Goal: Task Accomplishment & Management: Manage account settings

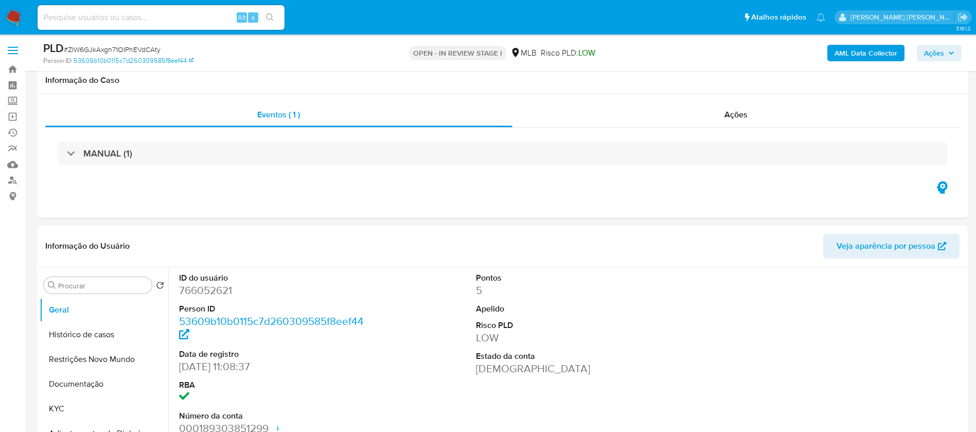
select select "10"
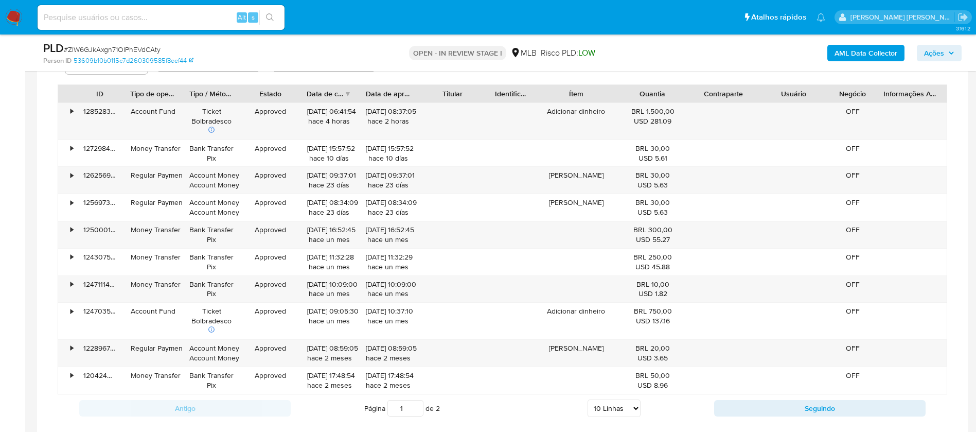
scroll to position [626, 0]
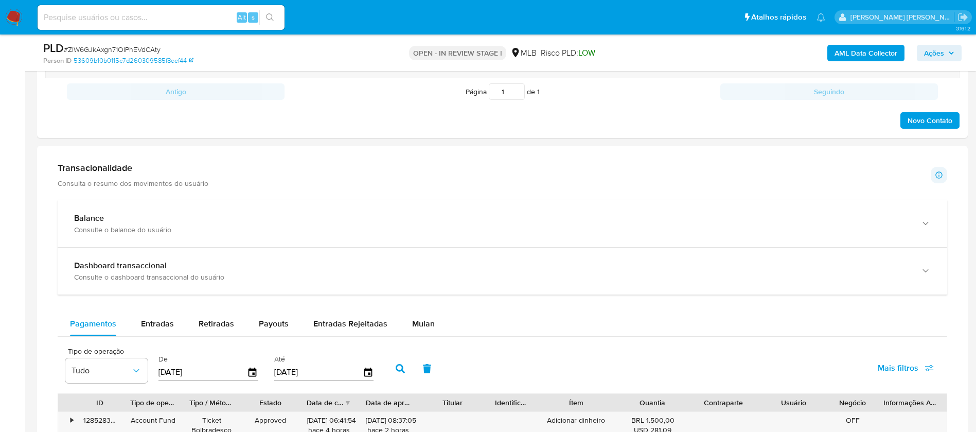
click at [208, 15] on input at bounding box center [161, 17] width 247 height 13
paste input "ZIW6GJkAxgn71OIPhEVdCAty"
click at [274, 20] on icon "search-icon" at bounding box center [270, 17] width 8 height 8
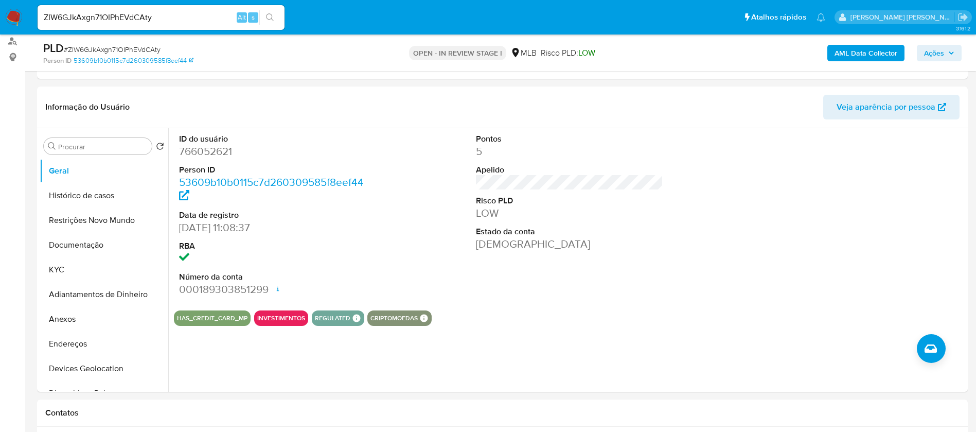
scroll to position [163, 0]
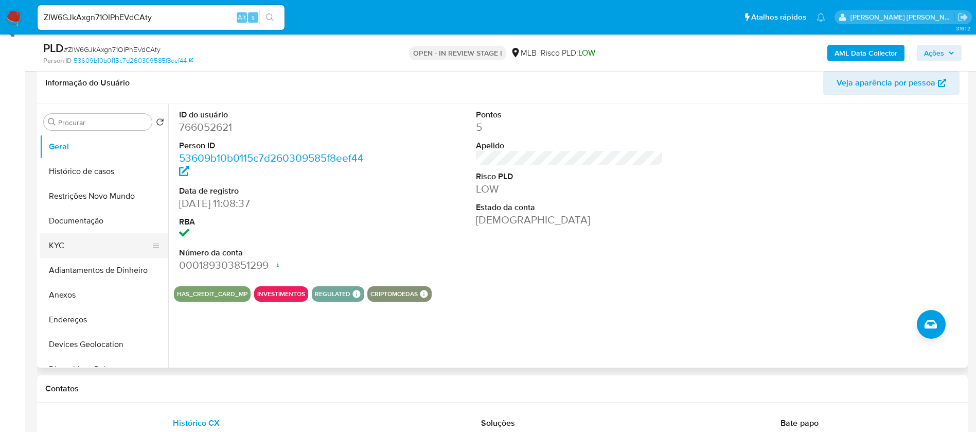
click at [77, 247] on button "KYC" at bounding box center [100, 245] width 120 height 25
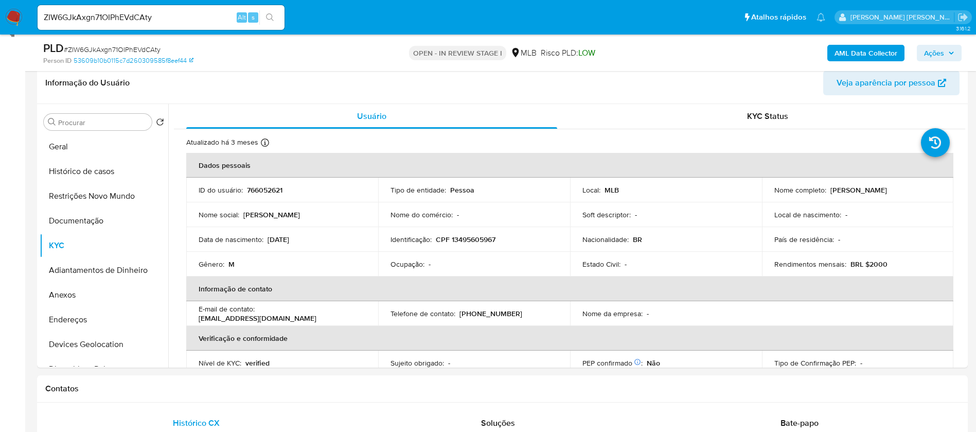
click at [858, 51] on b "AML Data Collector" at bounding box center [865, 53] width 63 height 16
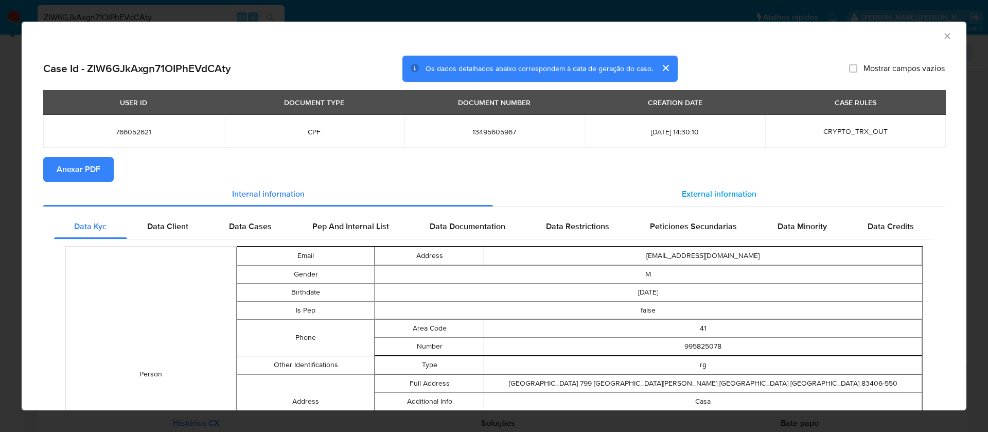
click at [712, 190] on span "External information" at bounding box center [719, 194] width 75 height 12
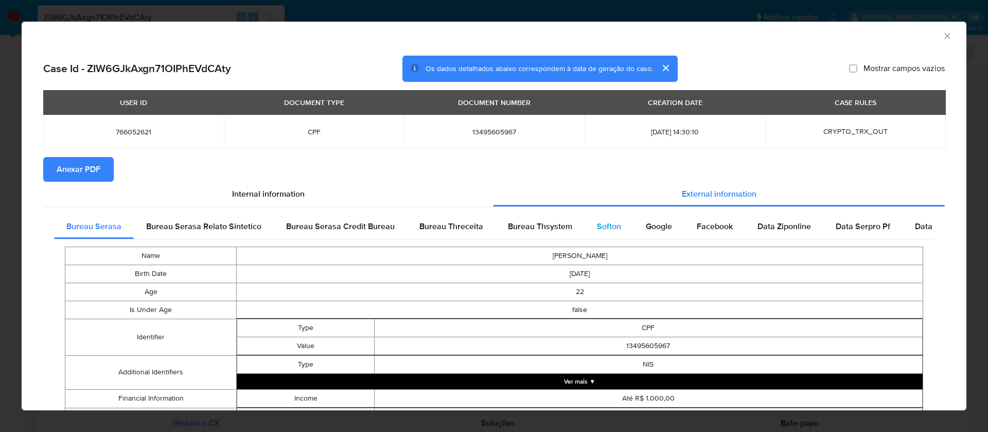
click at [600, 223] on span "Softon" at bounding box center [609, 226] width 24 height 12
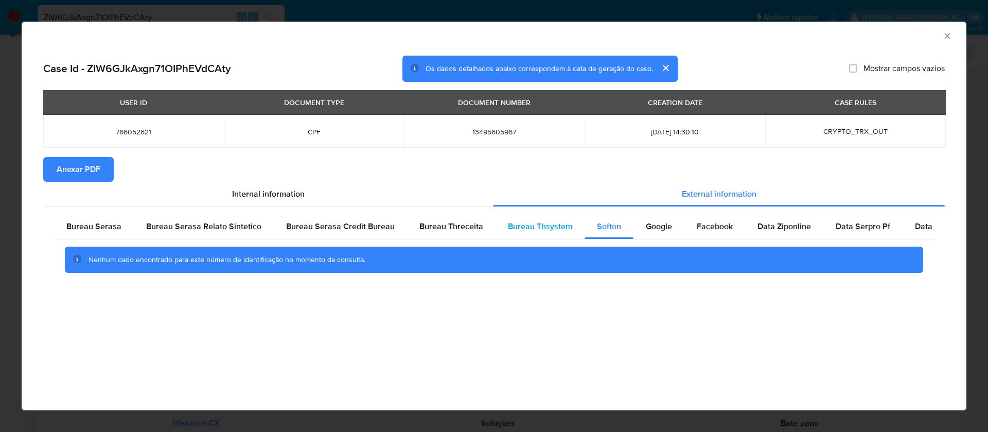
click at [532, 218] on div "Bureau Thsystem" at bounding box center [539, 226] width 89 height 25
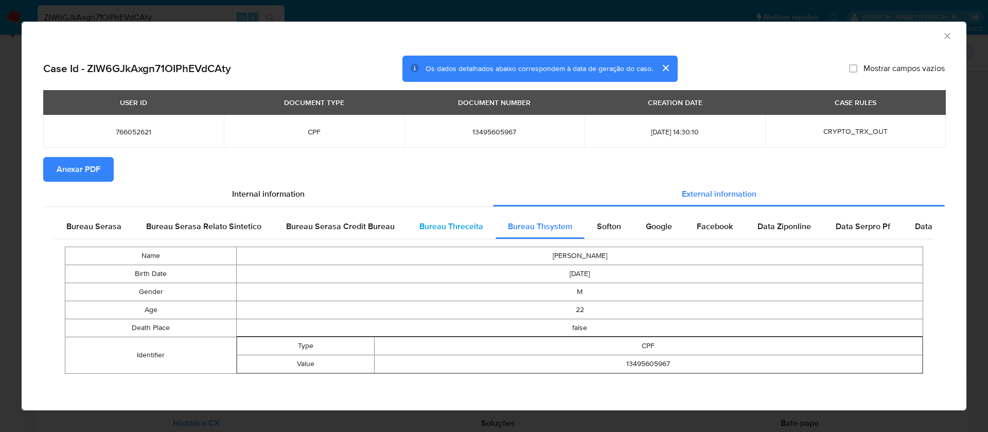
click at [436, 223] on span "Bureau Threceita" at bounding box center [451, 226] width 64 height 12
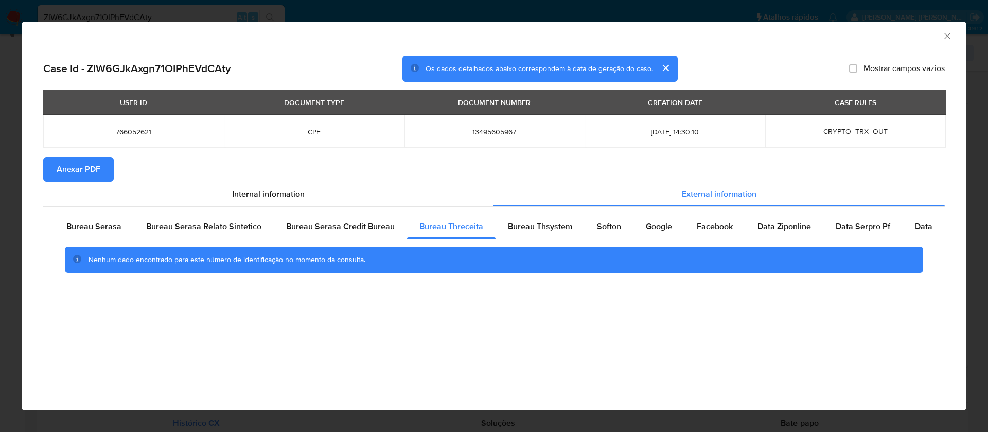
click at [80, 171] on span "Anexar PDF" at bounding box center [79, 169] width 44 height 23
click at [947, 34] on icon "Fechar a janela" at bounding box center [947, 36] width 10 height 10
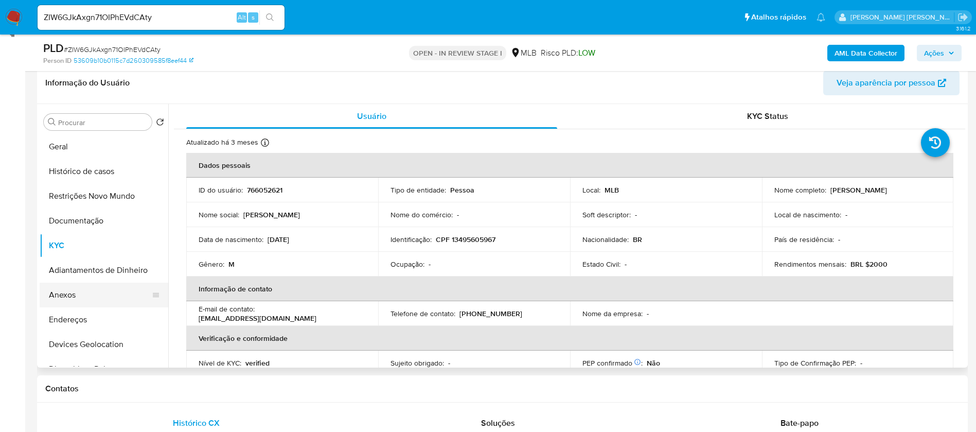
click at [87, 295] on button "Anexos" at bounding box center [100, 294] width 120 height 25
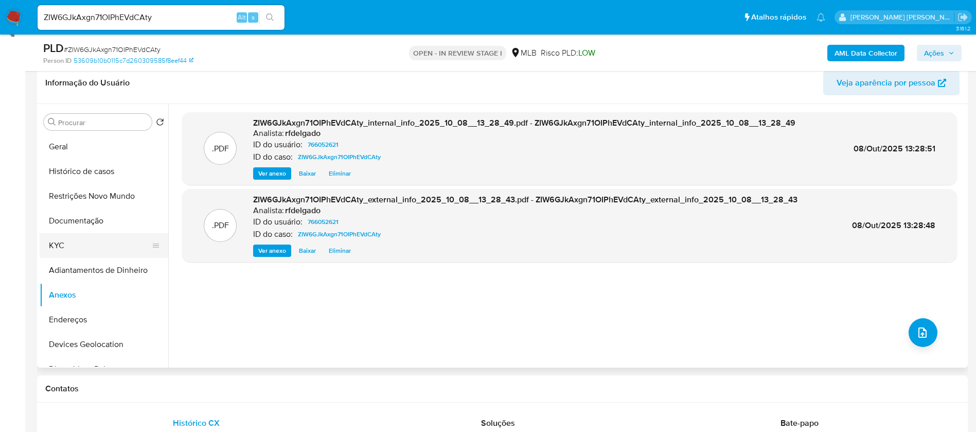
click at [96, 238] on button "KYC" at bounding box center [100, 245] width 120 height 25
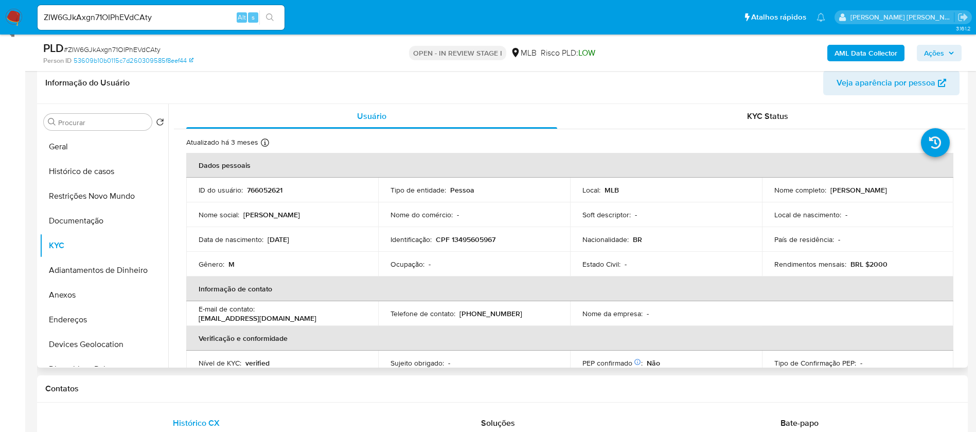
click at [275, 190] on p "766052621" at bounding box center [264, 189] width 35 height 9
copy p "766052621"
drag, startPoint x: 909, startPoint y: 191, endPoint x: 828, endPoint y: 188, distance: 80.3
click at [828, 188] on div "Nome completo : William Rotella da Silva" at bounding box center [857, 189] width 167 height 9
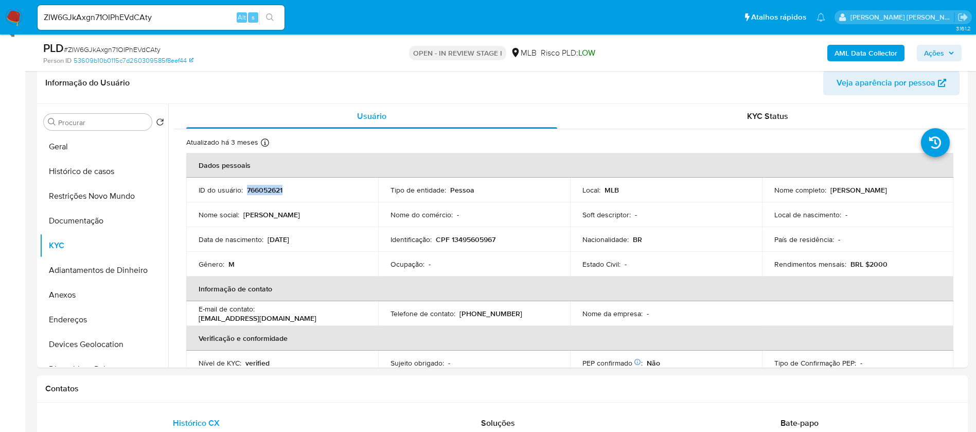
copy p "William Rotella da Silva"
click at [97, 192] on button "Restrições Novo Mundo" at bounding box center [100, 196] width 120 height 25
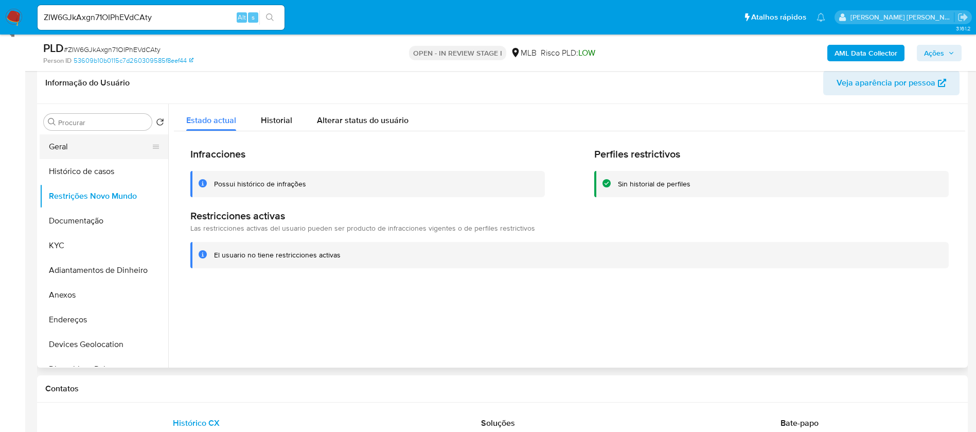
click at [77, 136] on button "Geral" at bounding box center [100, 146] width 120 height 25
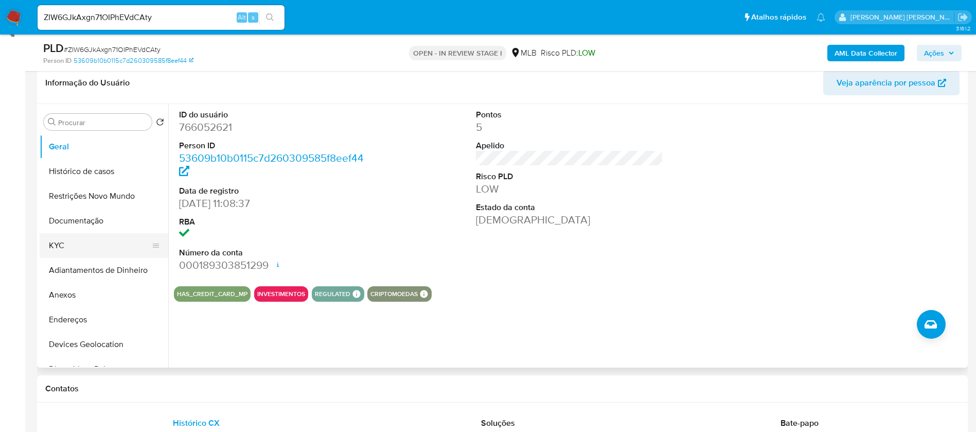
click at [104, 246] on button "KYC" at bounding box center [100, 245] width 120 height 25
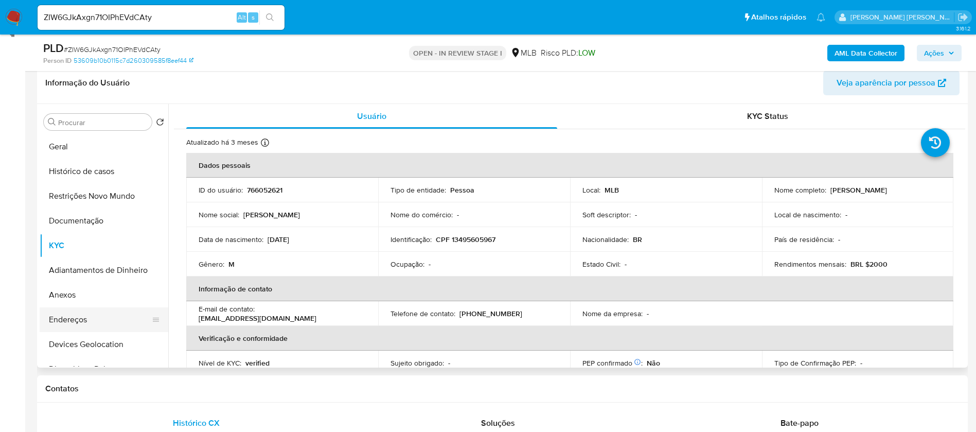
click at [76, 325] on button "Endereços" at bounding box center [100, 319] width 120 height 25
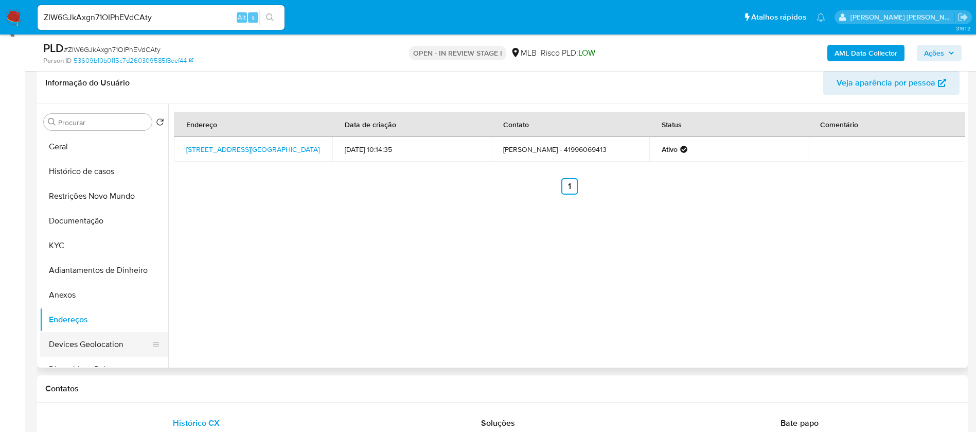
click at [100, 339] on button "Devices Geolocation" at bounding box center [100, 344] width 120 height 25
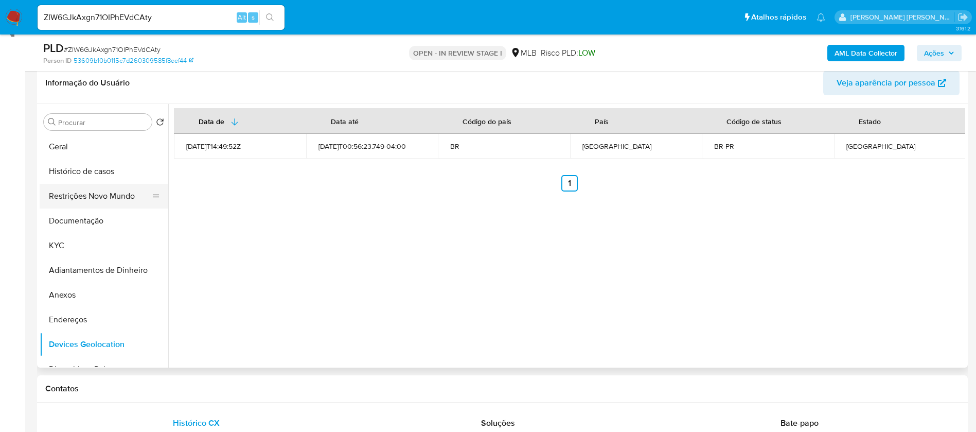
click at [80, 194] on button "Restrições Novo Mundo" at bounding box center [100, 196] width 120 height 25
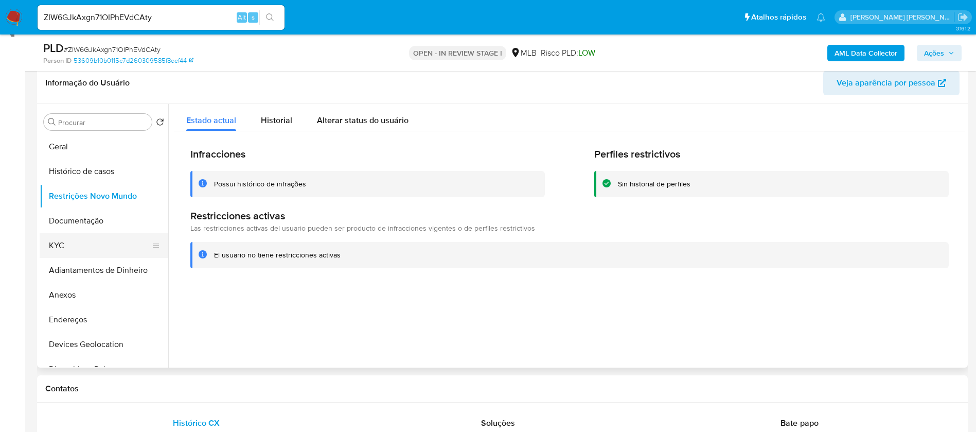
scroll to position [77, 0]
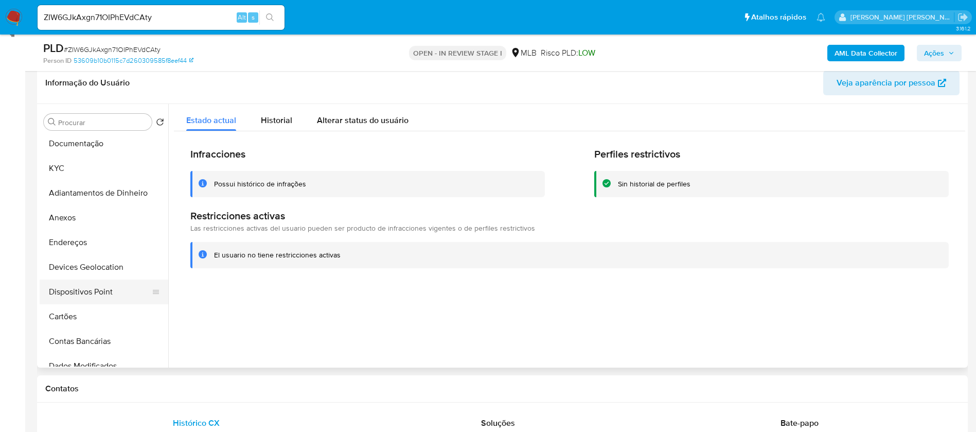
click at [101, 290] on button "Dispositivos Point" at bounding box center [100, 291] width 120 height 25
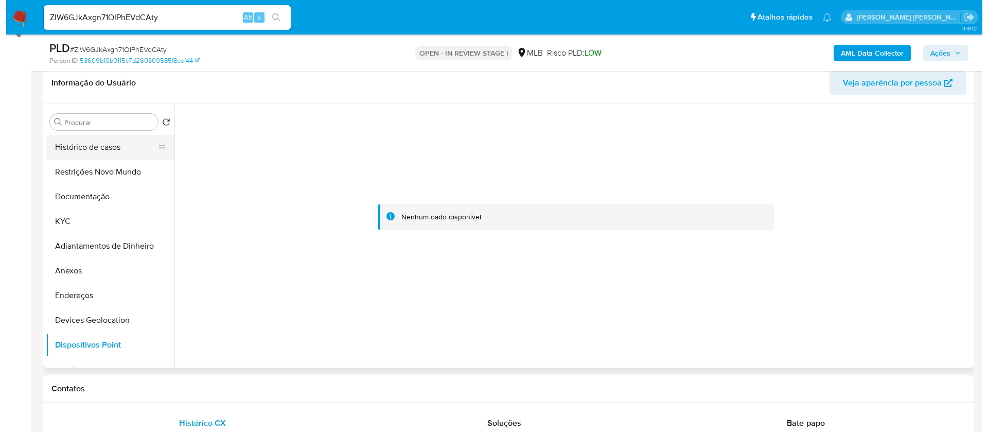
scroll to position [0, 0]
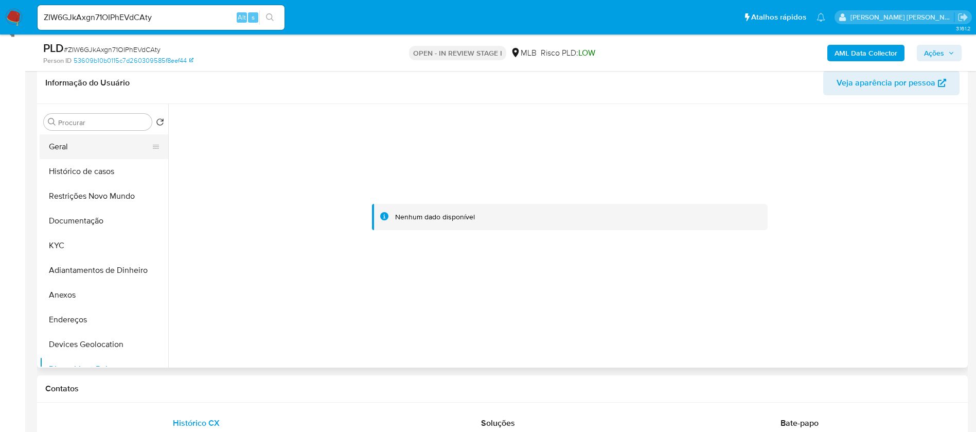
click at [90, 144] on button "Geral" at bounding box center [100, 146] width 120 height 25
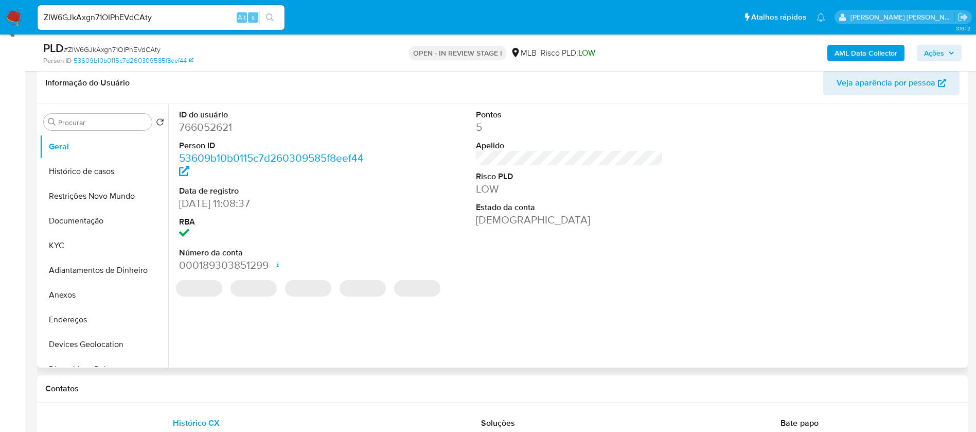
click at [216, 123] on dd "766052621" at bounding box center [273, 127] width 188 height 14
click at [216, 122] on dd "766052621" at bounding box center [273, 127] width 188 height 14
copy dd "766052621"
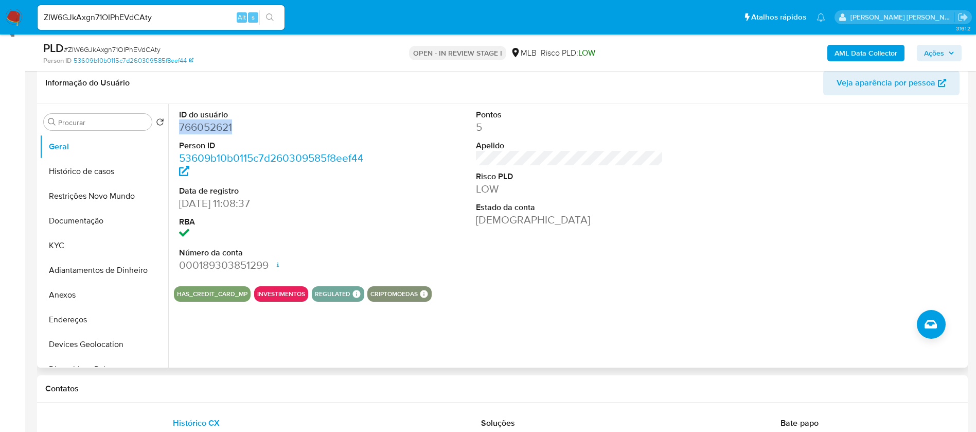
copy dd "766052621"
click at [76, 295] on button "Anexos" at bounding box center [100, 294] width 120 height 25
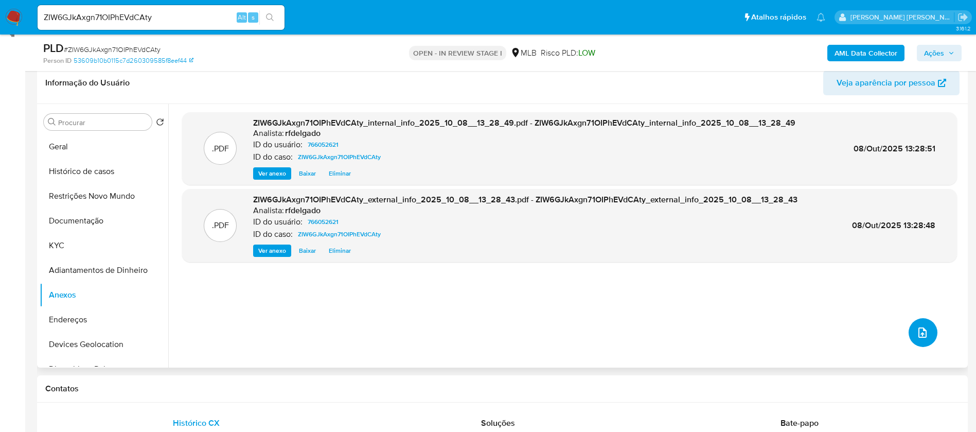
click at [910, 320] on button "upload-file" at bounding box center [923, 332] width 29 height 29
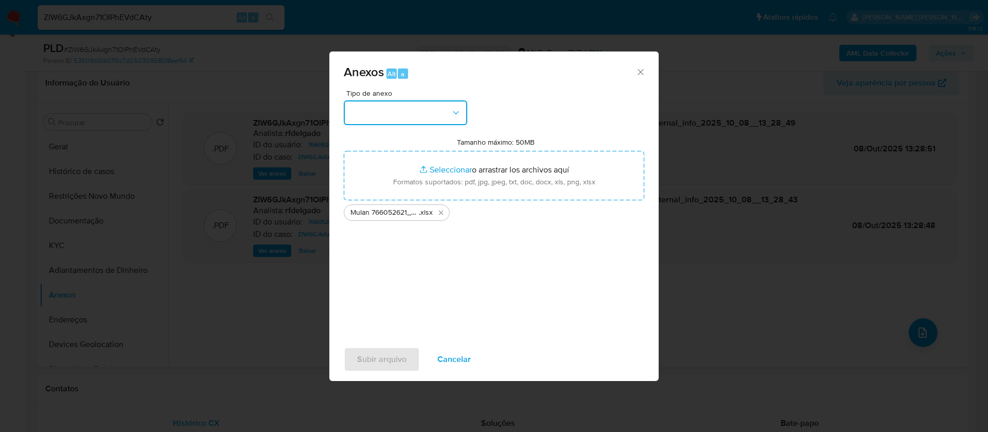
click at [423, 119] on button "button" at bounding box center [405, 112] width 123 height 25
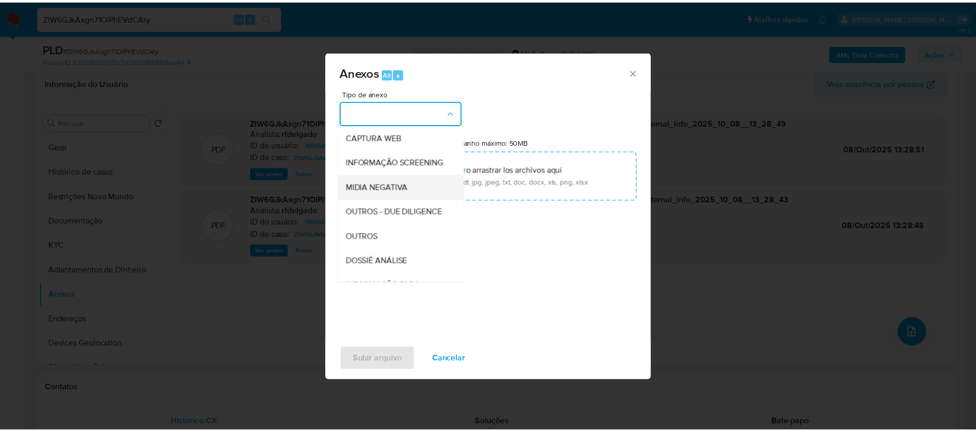
scroll to position [154, 0]
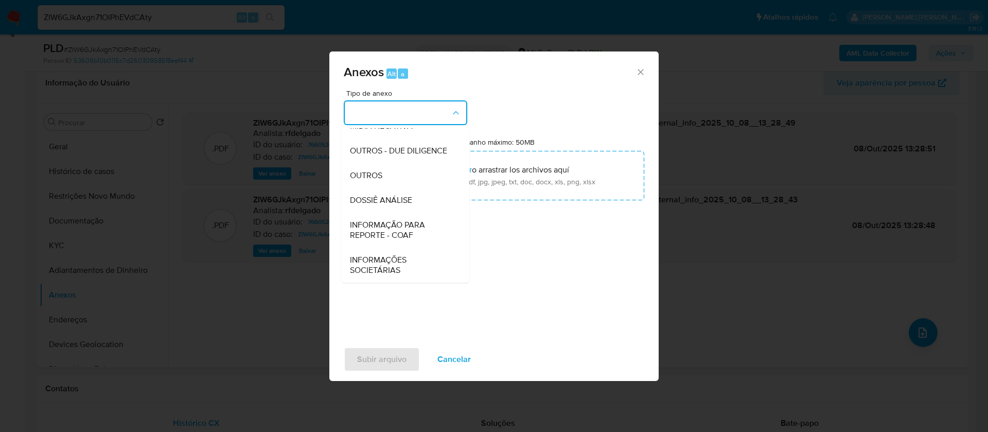
click at [406, 202] on span "DOSSIÊ ANÁLISE" at bounding box center [381, 200] width 62 height 10
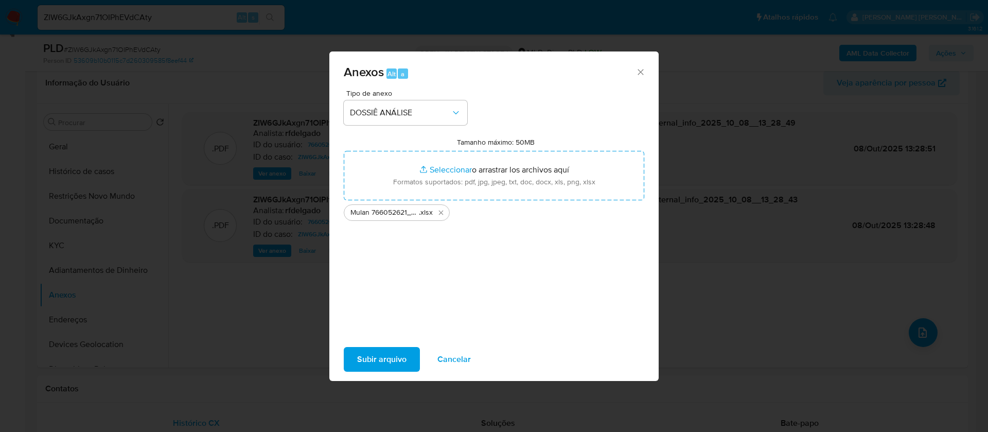
click at [395, 358] on span "Subir arquivo" at bounding box center [381, 359] width 49 height 23
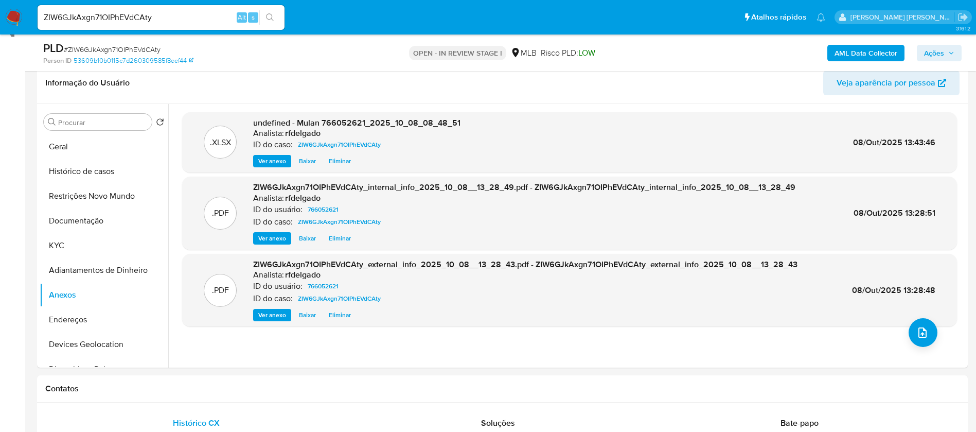
click at [164, 17] on input "ZIW6GJkAxgn71OIPhEVdCAty" at bounding box center [161, 17] width 247 height 13
paste input "76694644"
type input "76694644"
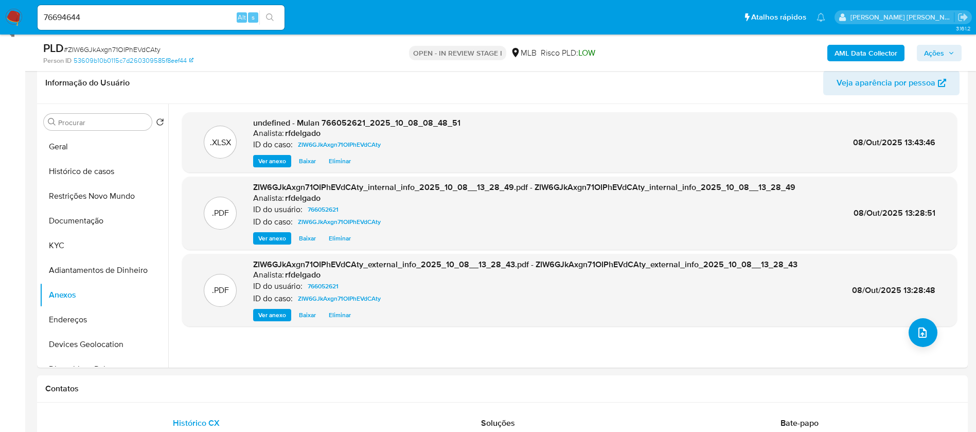
click at [271, 21] on icon "search-icon" at bounding box center [270, 17] width 8 height 8
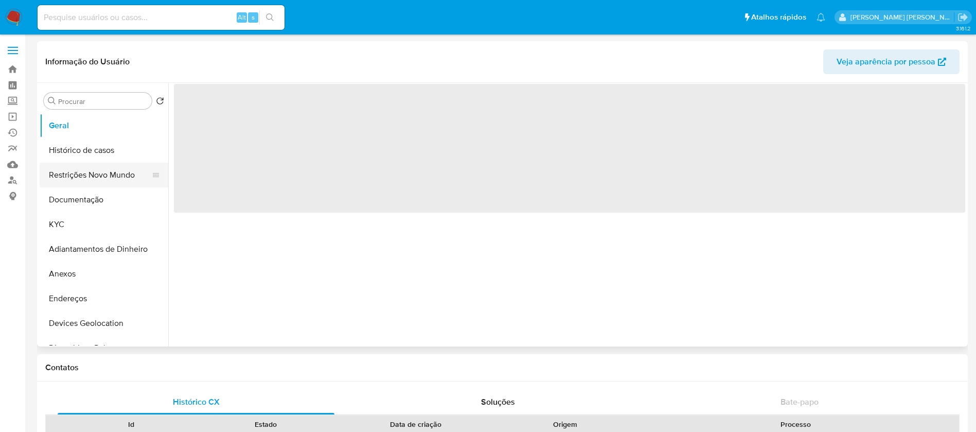
select select "10"
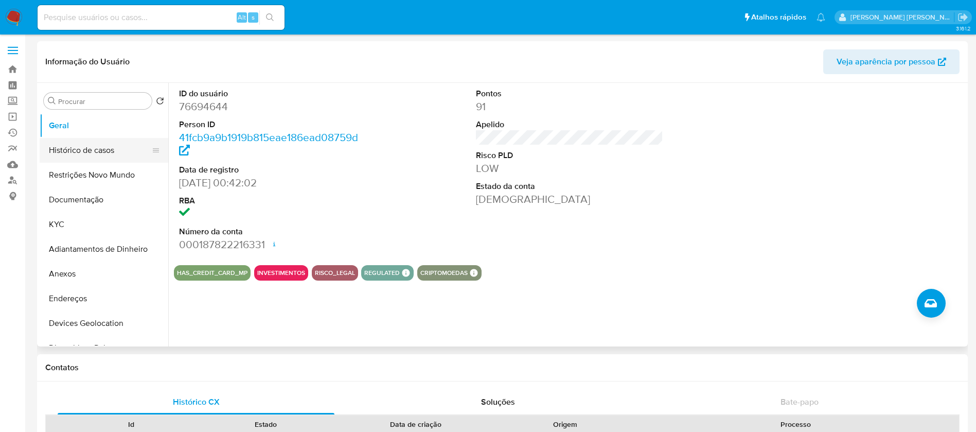
click at [83, 150] on button "Histórico de casos" at bounding box center [100, 150] width 120 height 25
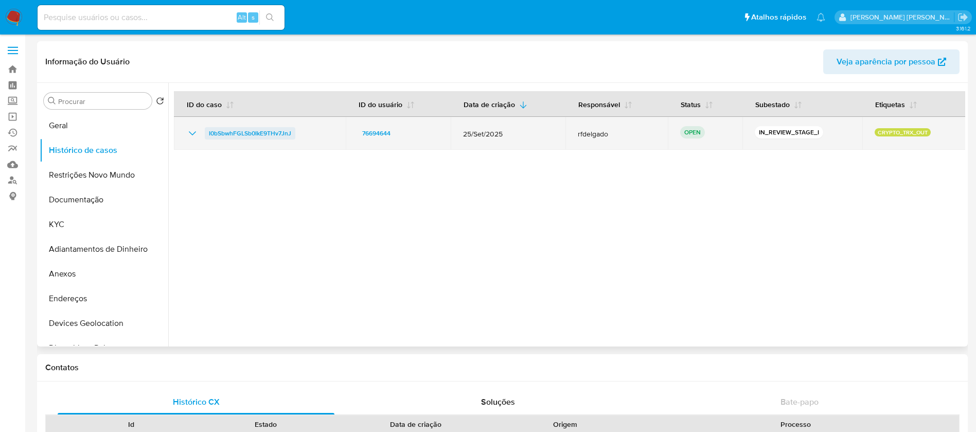
click at [234, 130] on span "I0bSbwhFGLSb0IkE9THv7JnJ" at bounding box center [250, 133] width 82 height 12
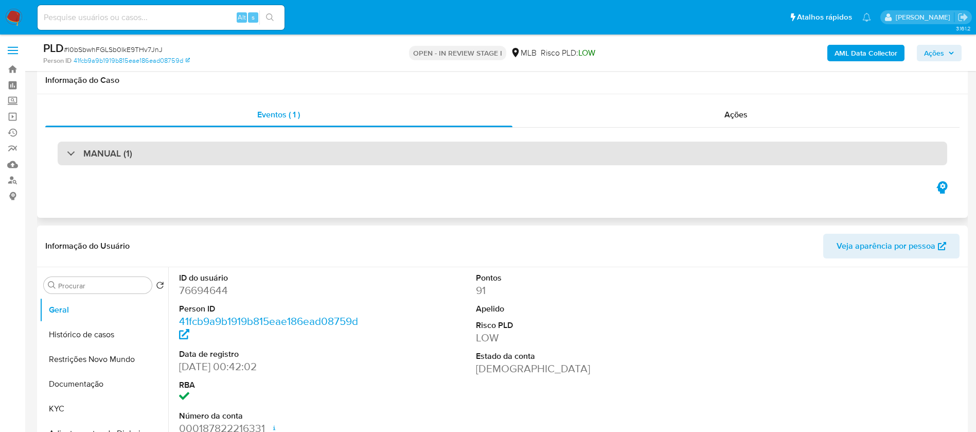
scroll to position [77, 0]
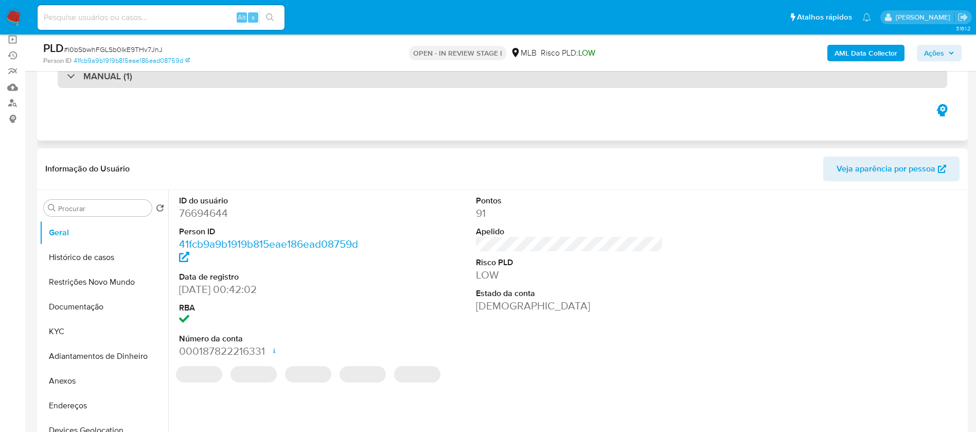
select select "10"
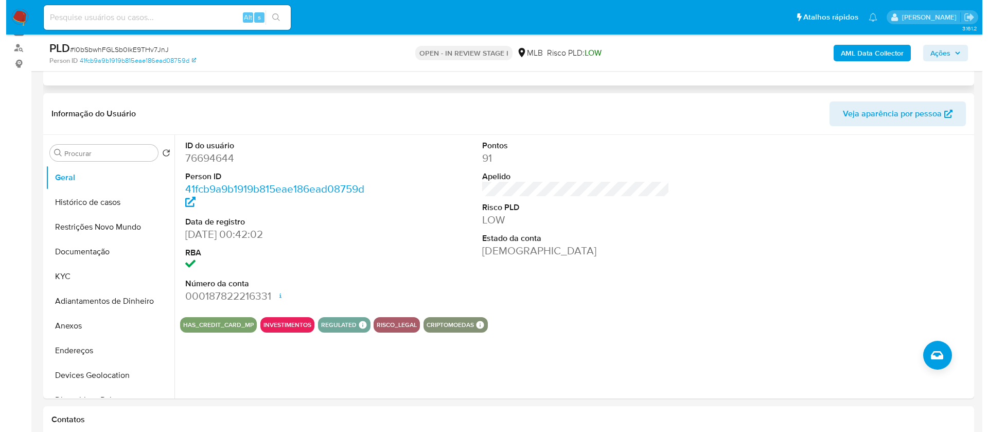
scroll to position [154, 0]
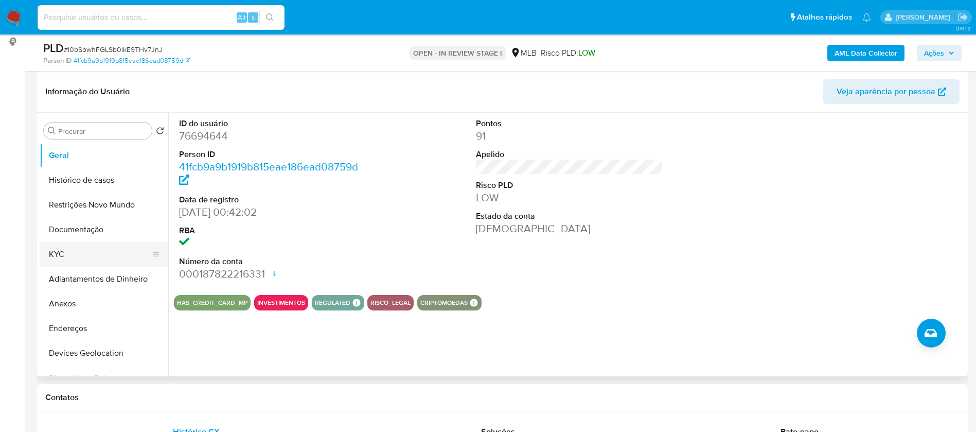
click at [87, 248] on button "KYC" at bounding box center [100, 254] width 120 height 25
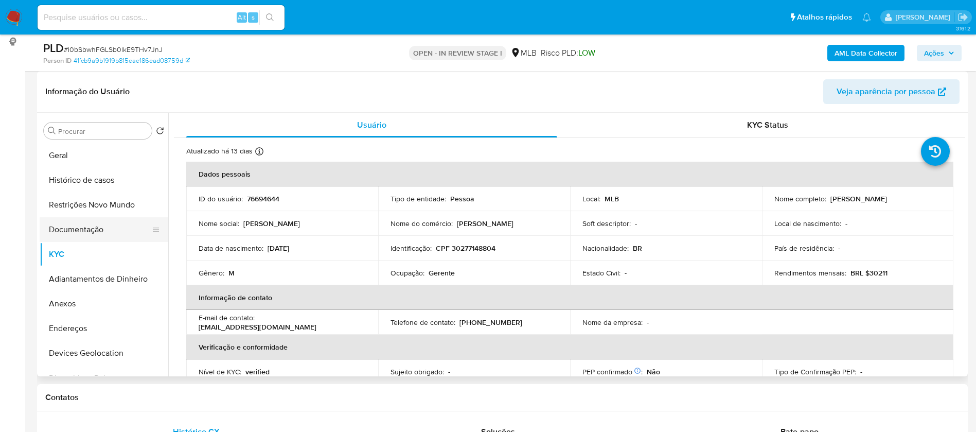
click at [67, 223] on button "Documentação" at bounding box center [100, 229] width 120 height 25
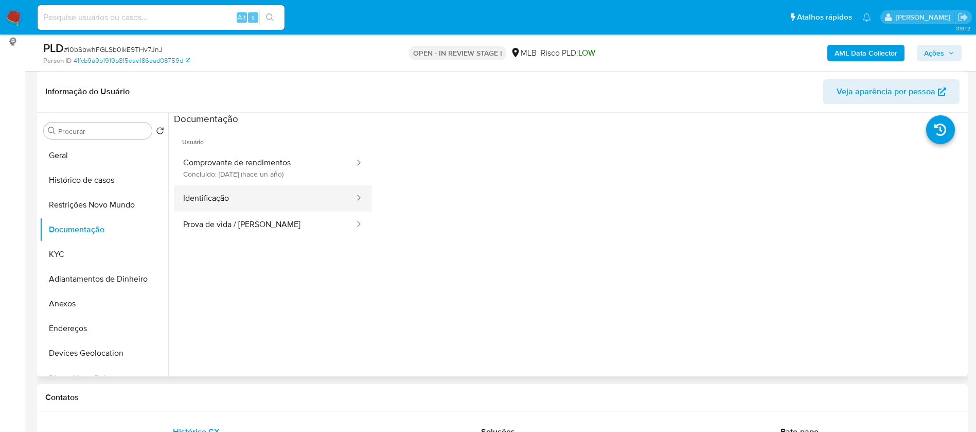
click at [230, 199] on button "Identificação" at bounding box center [265, 198] width 182 height 26
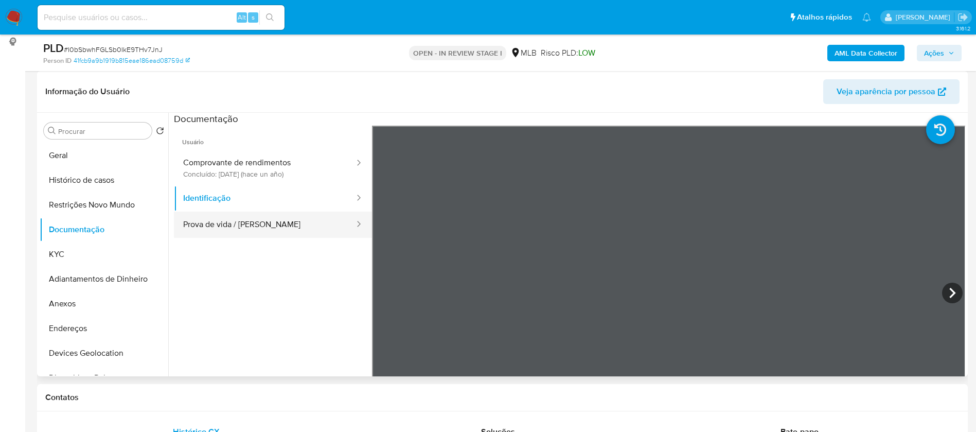
click at [246, 216] on button "Prova de vida / Selfie" at bounding box center [265, 224] width 182 height 26
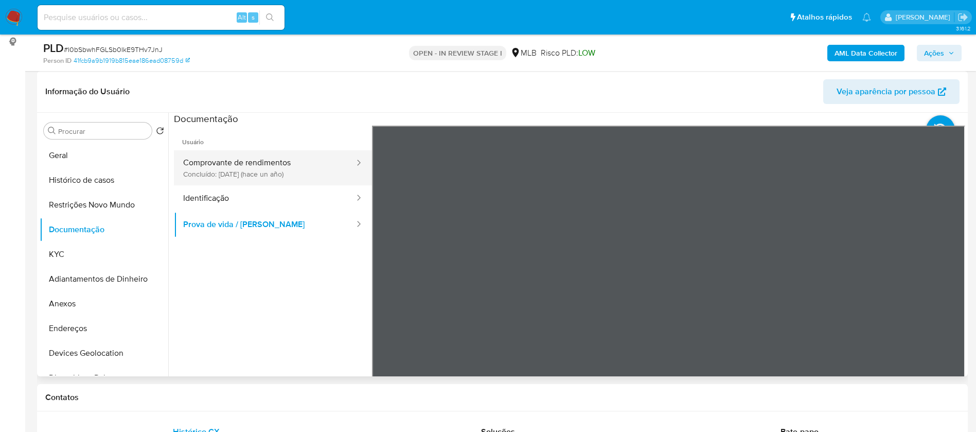
click at [254, 158] on button "Comprovante de rendimentos Concluído: 01/10/2024 (hace un año)" at bounding box center [265, 167] width 182 height 35
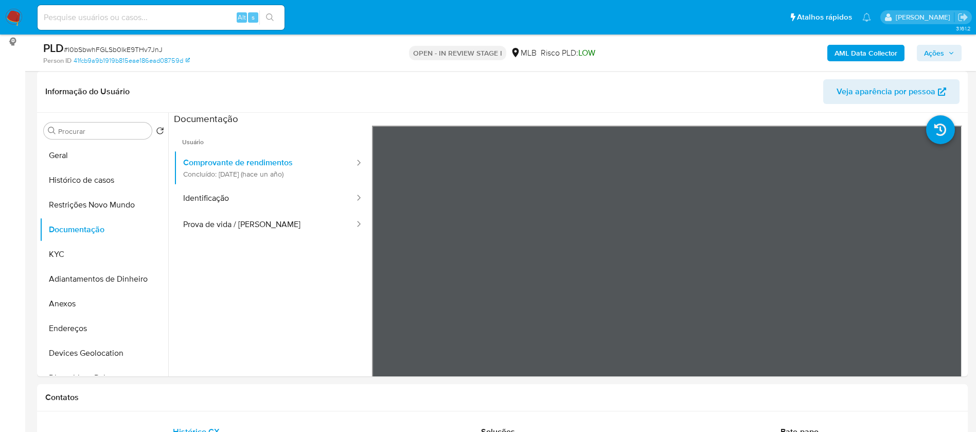
click at [886, 52] on b "AML Data Collector" at bounding box center [865, 53] width 63 height 16
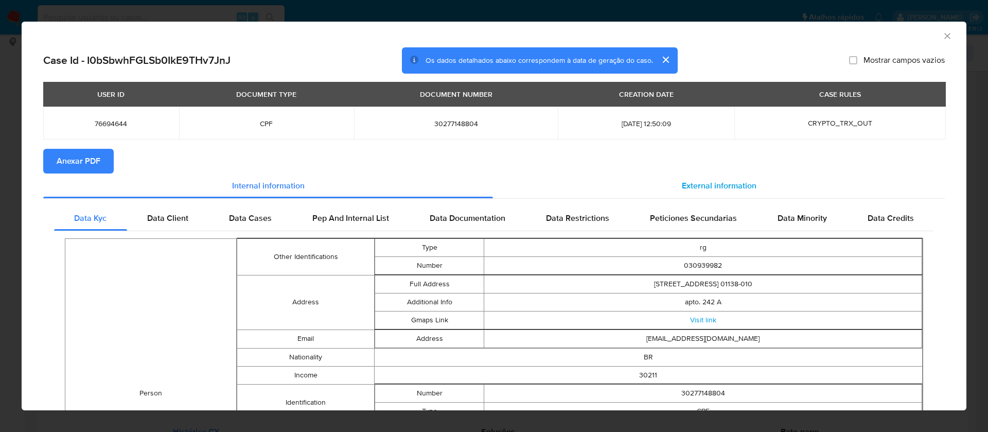
click at [682, 180] on span "External information" at bounding box center [719, 186] width 75 height 12
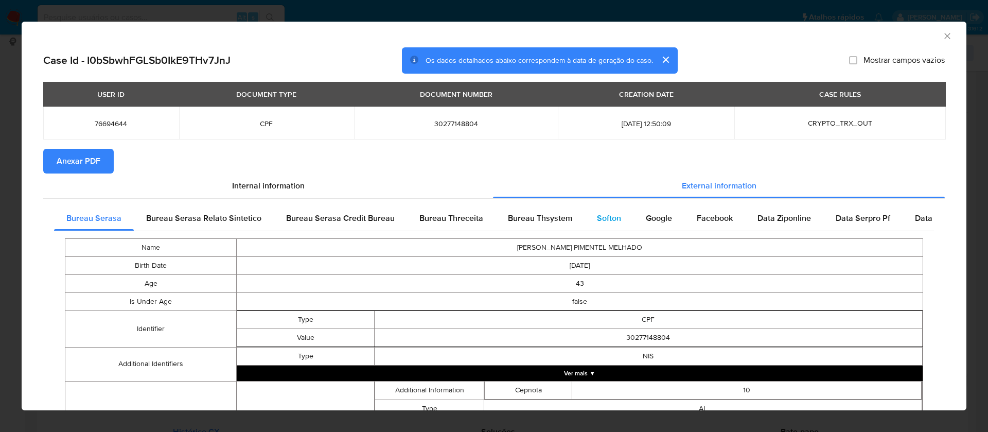
click at [602, 212] on span "Softon" at bounding box center [609, 218] width 24 height 12
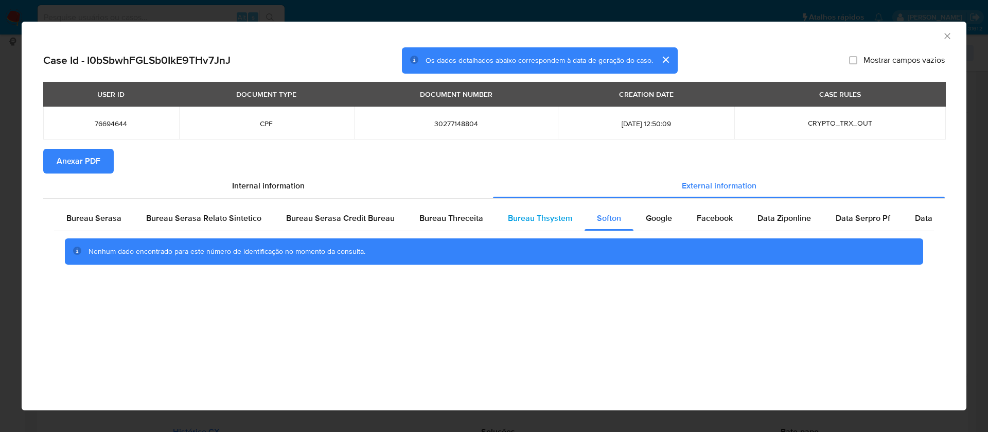
click at [545, 218] on span "Bureau Thsystem" at bounding box center [540, 218] width 64 height 12
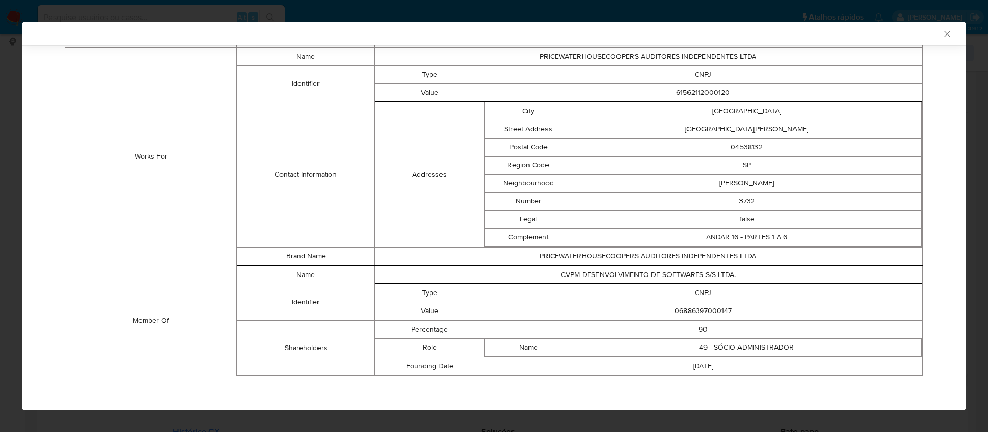
scroll to position [697, 0]
click at [711, 305] on td "06886397000147" at bounding box center [703, 309] width 438 height 18
copy td "06886397000147"
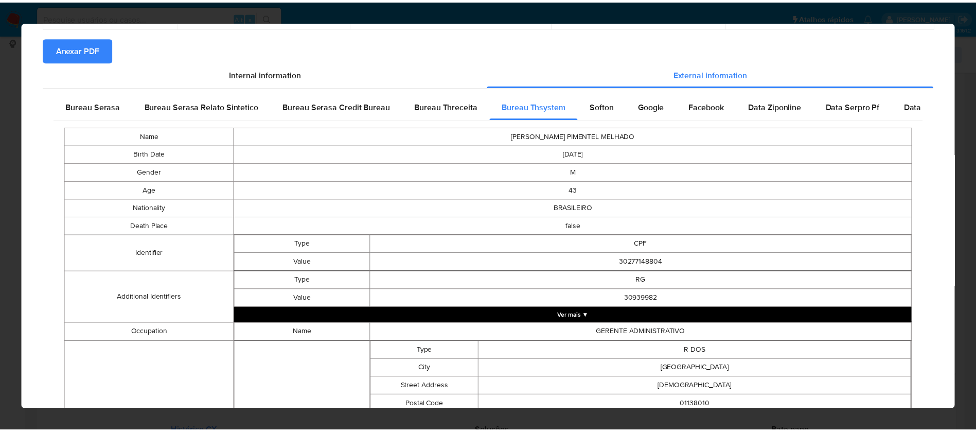
scroll to position [0, 0]
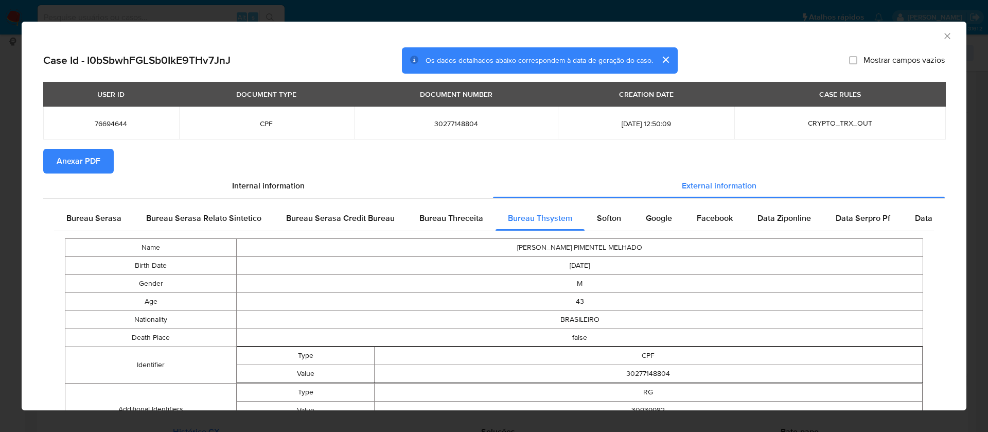
click at [93, 160] on span "Anexar PDF" at bounding box center [79, 161] width 44 height 23
click at [942, 34] on icon "Fechar a janela" at bounding box center [947, 36] width 10 height 10
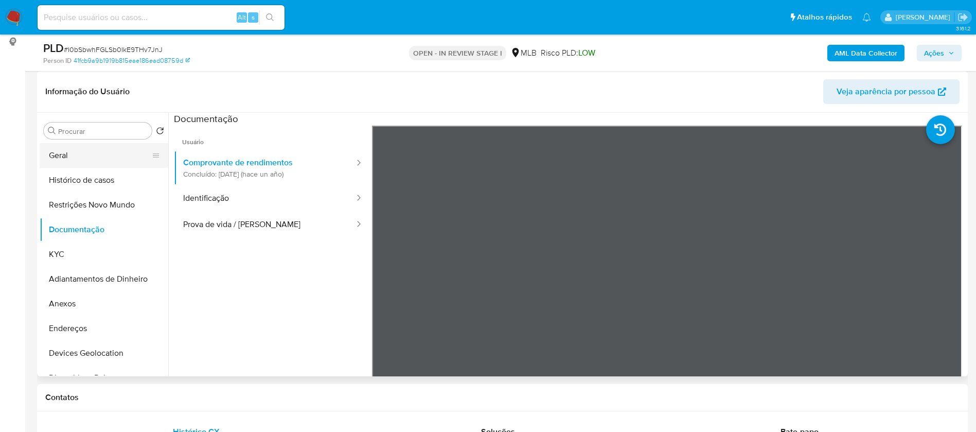
click at [68, 162] on button "Geral" at bounding box center [100, 155] width 120 height 25
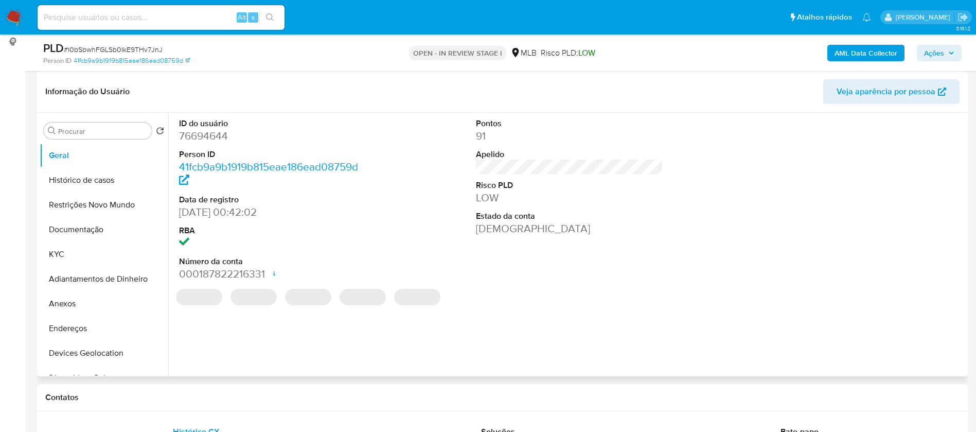
click at [216, 135] on dd "76694644" at bounding box center [273, 136] width 188 height 14
copy dd "76694644"
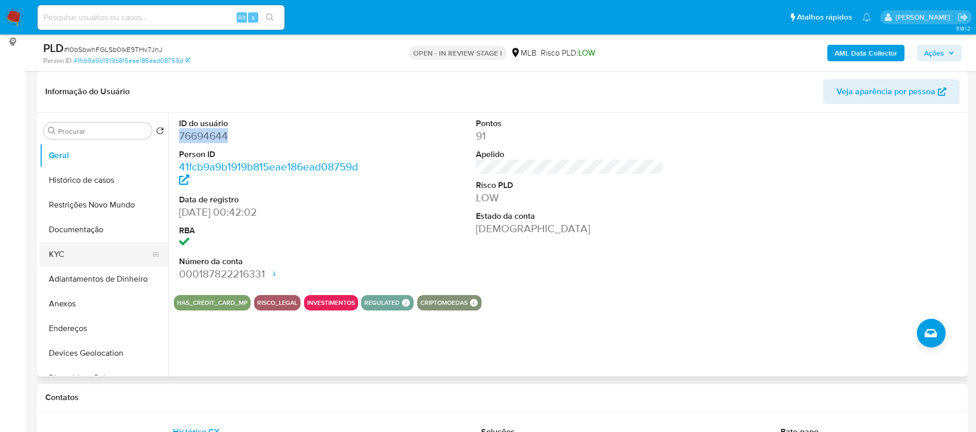
click at [74, 251] on button "KYC" at bounding box center [100, 254] width 120 height 25
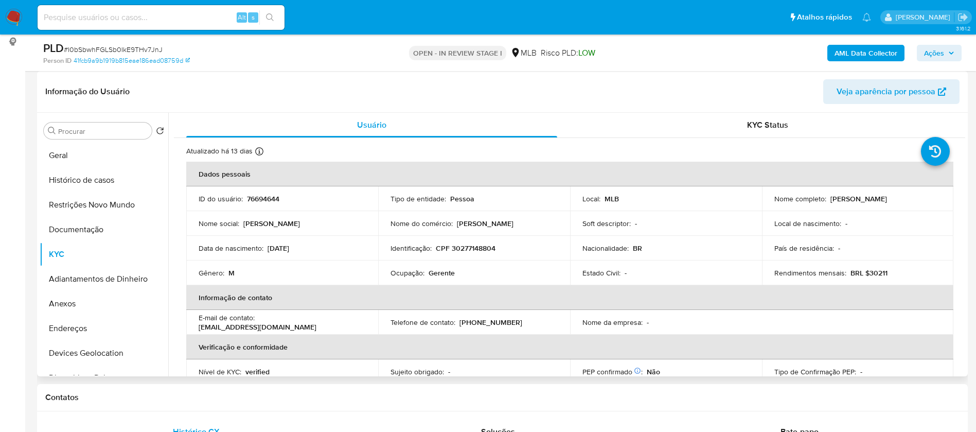
drag, startPoint x: 930, startPoint y: 199, endPoint x: 828, endPoint y: 201, distance: 101.9
click at [828, 201] on div "Nome completo : Cesar Varela Pimentel Melhado" at bounding box center [857, 198] width 167 height 9
copy p "Cesar Varela Pimentel Melhado"
click at [274, 197] on p "76694644" at bounding box center [263, 198] width 32 height 9
click at [273, 197] on p "76694644" at bounding box center [263, 198] width 32 height 9
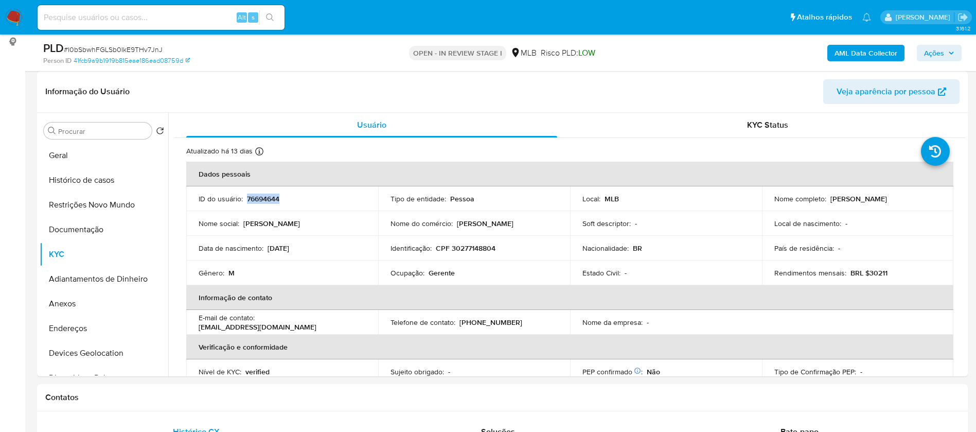
copy p "76694644"
click at [59, 160] on button "Geral" at bounding box center [100, 155] width 120 height 25
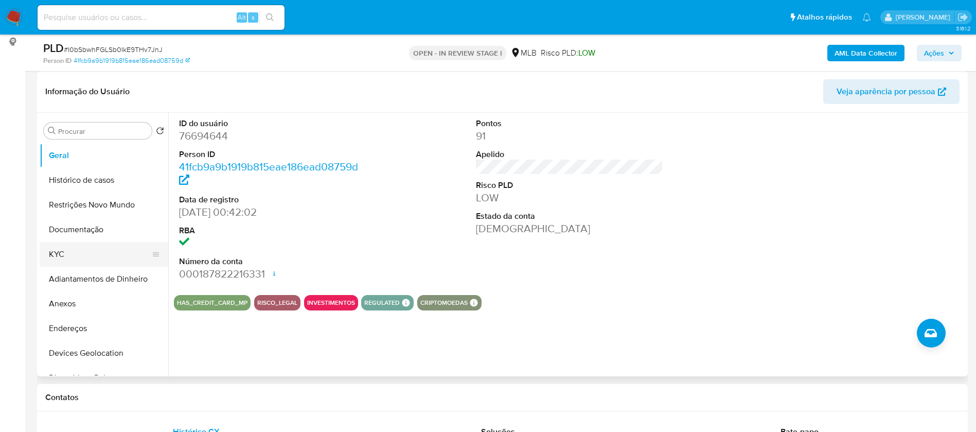
click at [46, 245] on button "KYC" at bounding box center [100, 254] width 120 height 25
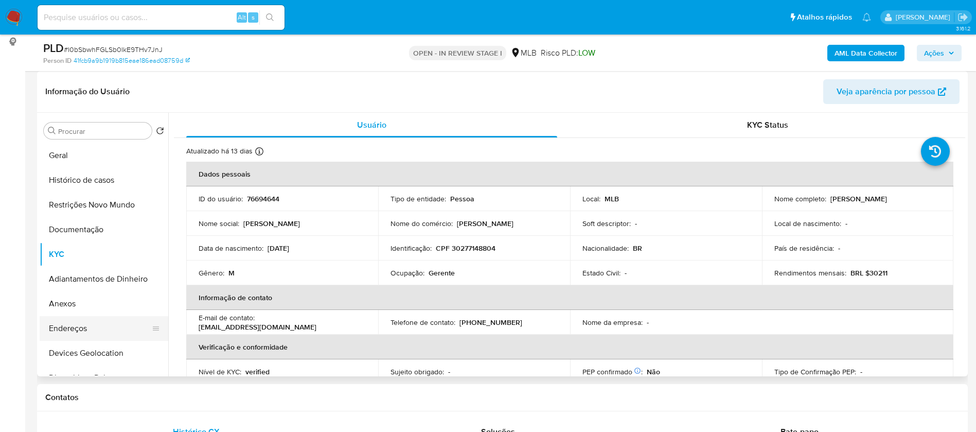
click at [99, 327] on button "Endereços" at bounding box center [100, 328] width 120 height 25
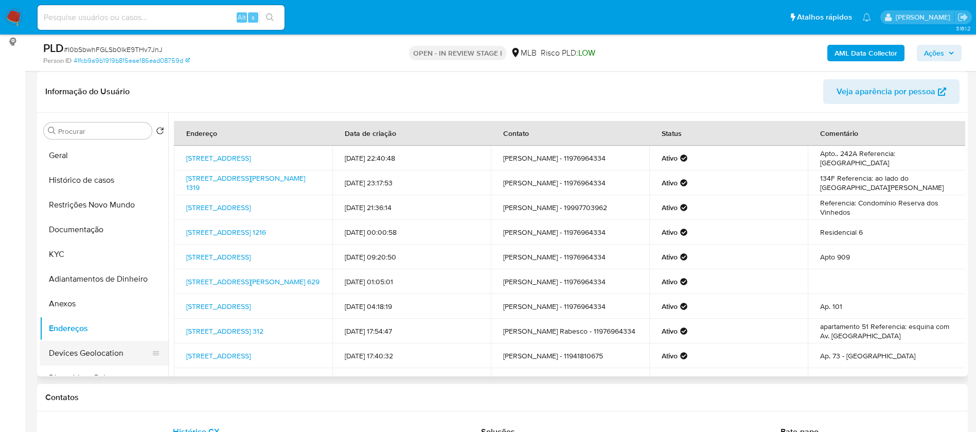
click at [91, 350] on button "Devices Geolocation" at bounding box center [100, 353] width 120 height 25
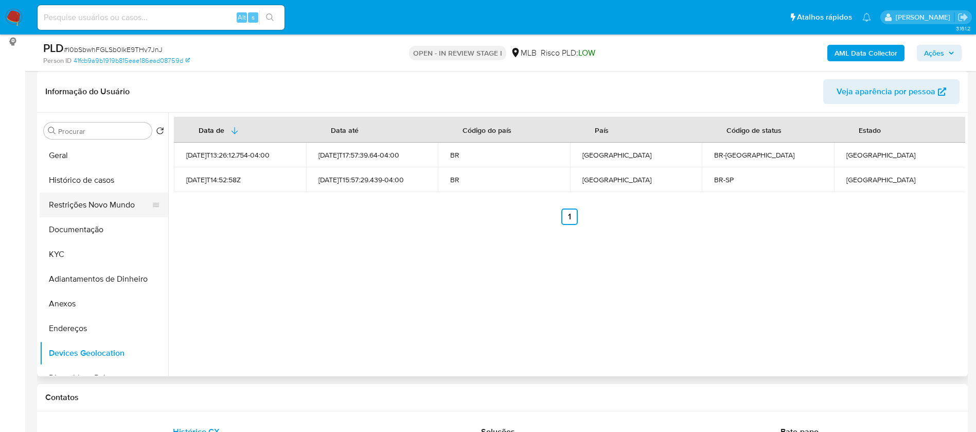
click at [106, 198] on button "Restrições Novo Mundo" at bounding box center [100, 204] width 120 height 25
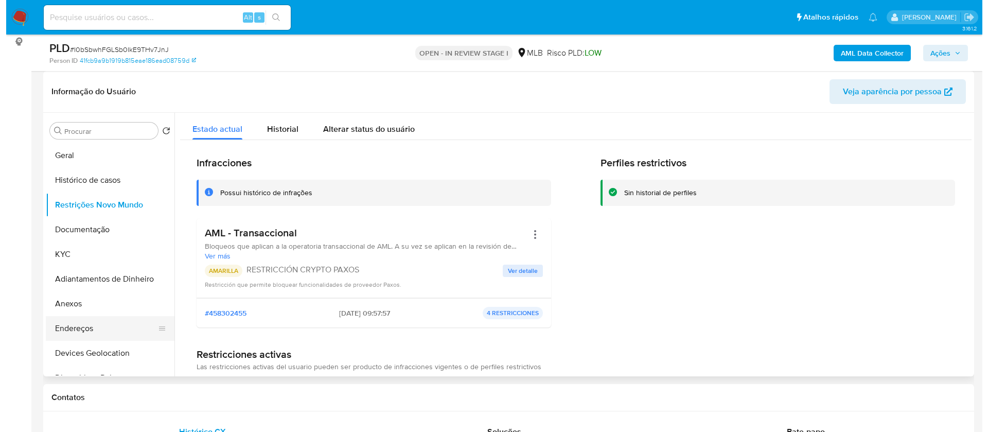
scroll to position [77, 0]
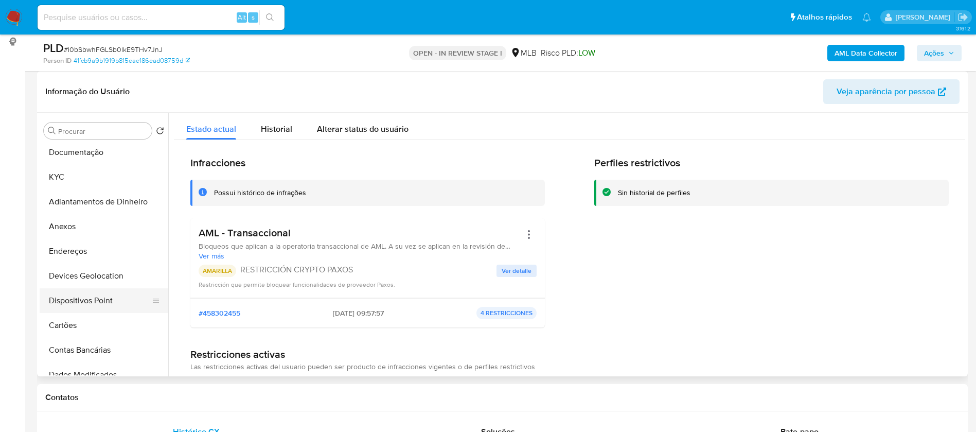
click at [112, 297] on button "Dispositivos Point" at bounding box center [100, 300] width 120 height 25
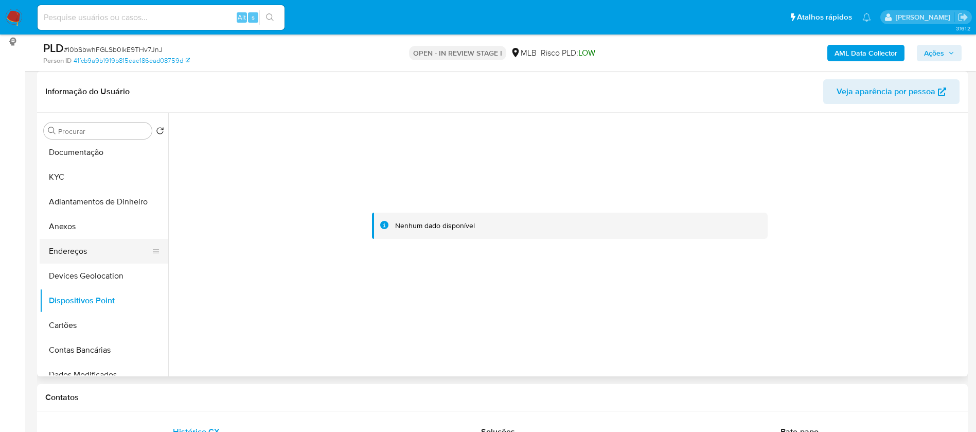
click at [78, 248] on button "Endereços" at bounding box center [100, 251] width 120 height 25
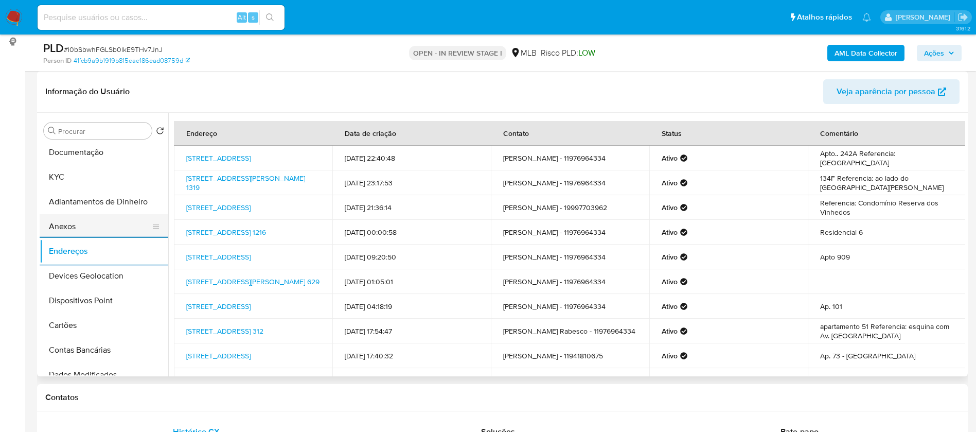
drag, startPoint x: 63, startPoint y: 224, endPoint x: 75, endPoint y: 215, distance: 15.0
click at [63, 223] on button "Anexos" at bounding box center [100, 226] width 120 height 25
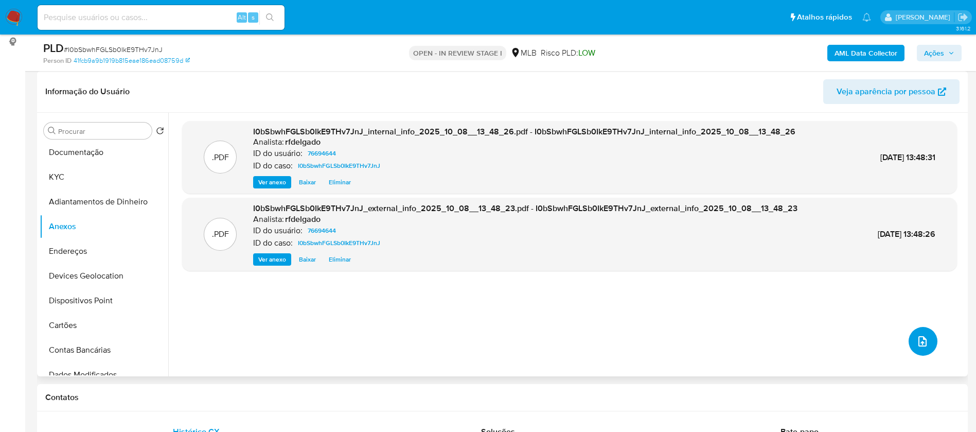
click at [922, 337] on icon "upload-file" at bounding box center [922, 341] width 12 height 12
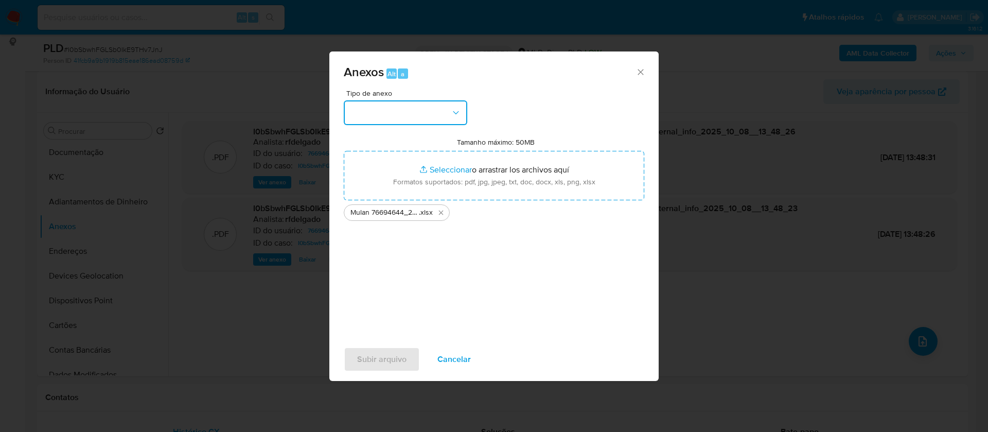
click at [437, 108] on button "button" at bounding box center [405, 112] width 123 height 25
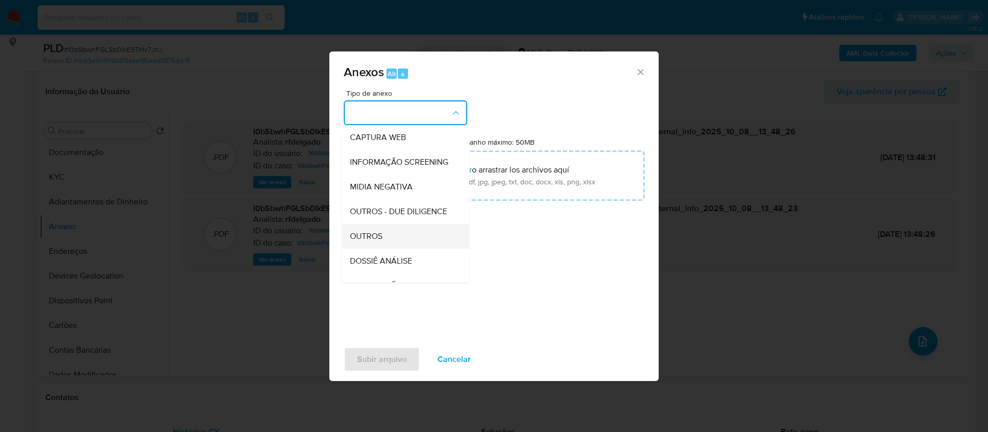
click at [393, 248] on div "OUTROS" at bounding box center [402, 236] width 105 height 25
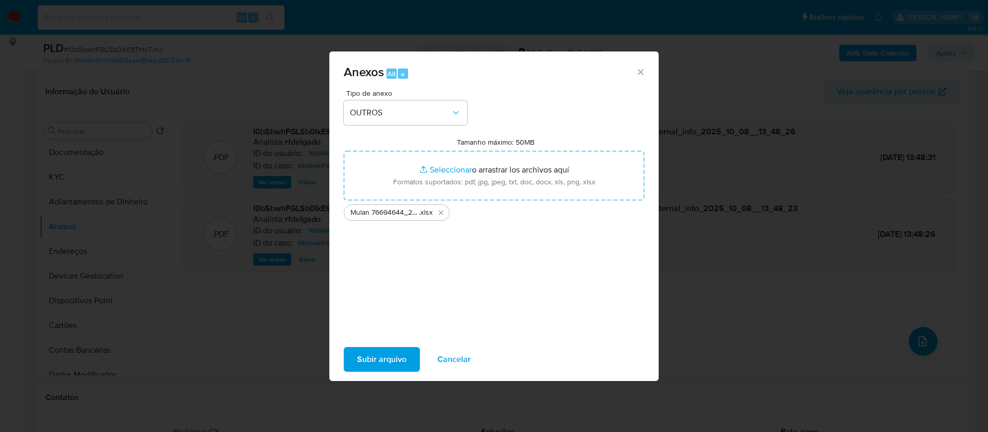
click at [393, 357] on span "Subir arquivo" at bounding box center [381, 359] width 49 height 23
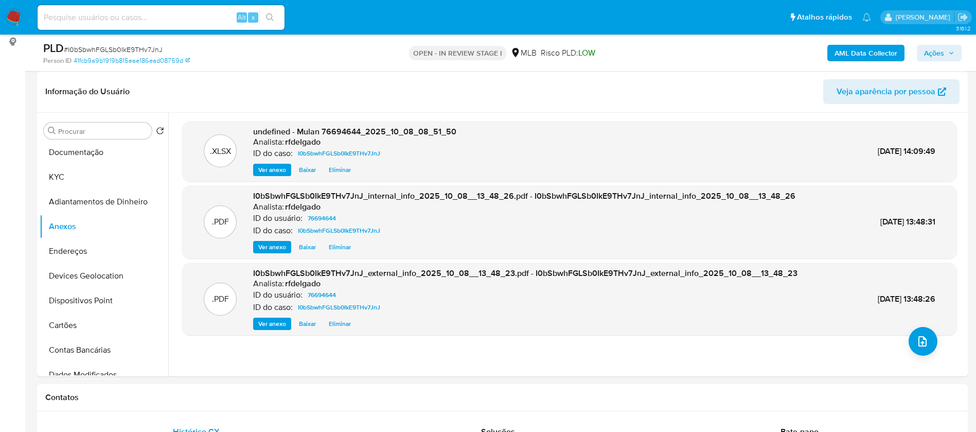
click at [169, 16] on input at bounding box center [161, 17] width 247 height 13
paste input "IUR4OXwpMJL7ppi5LREVlI8Q"
type input "IUR4OXwpMJL7ppi5LREVlI8Q"
click at [278, 20] on button "search-icon" at bounding box center [269, 17] width 21 height 14
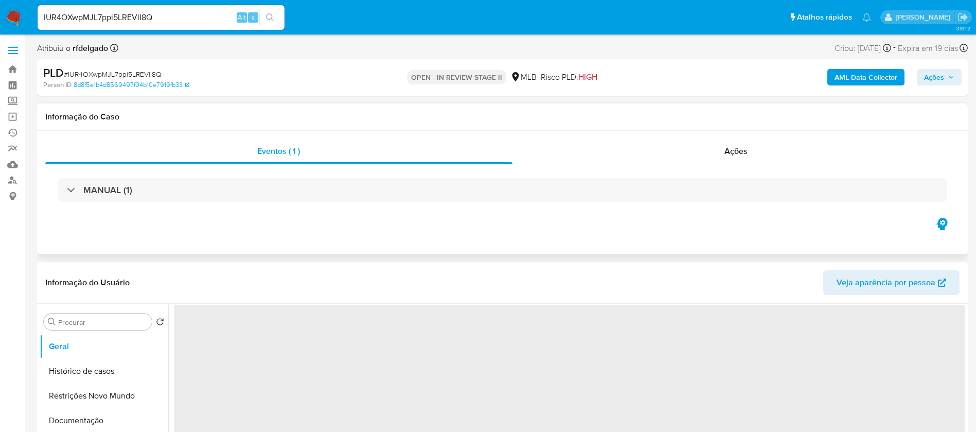
select select "10"
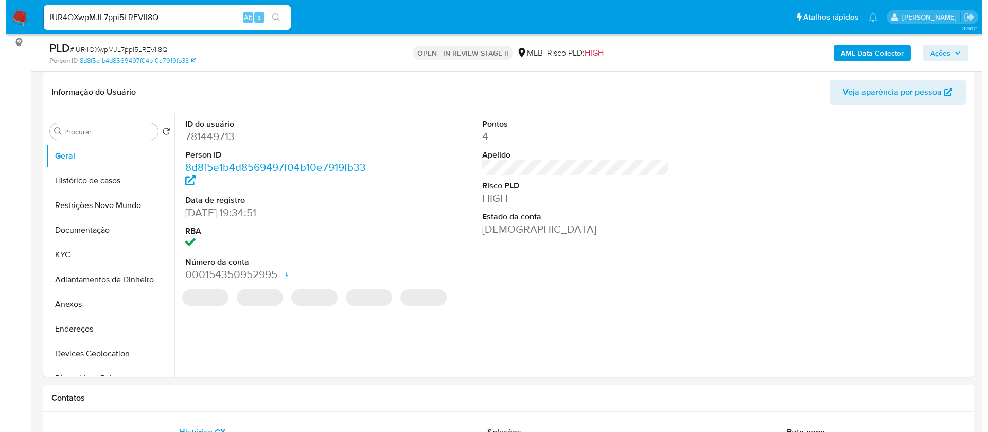
scroll to position [154, 0]
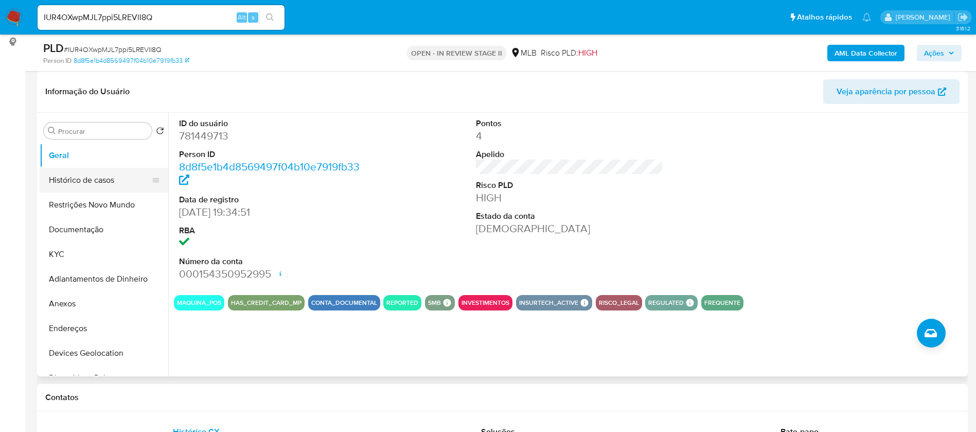
click at [84, 183] on button "Histórico de casos" at bounding box center [100, 180] width 120 height 25
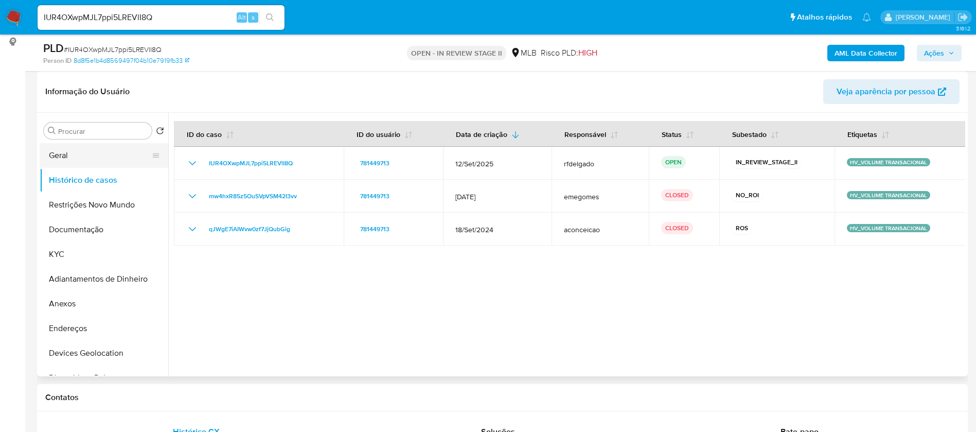
click at [92, 151] on button "Geral" at bounding box center [100, 155] width 120 height 25
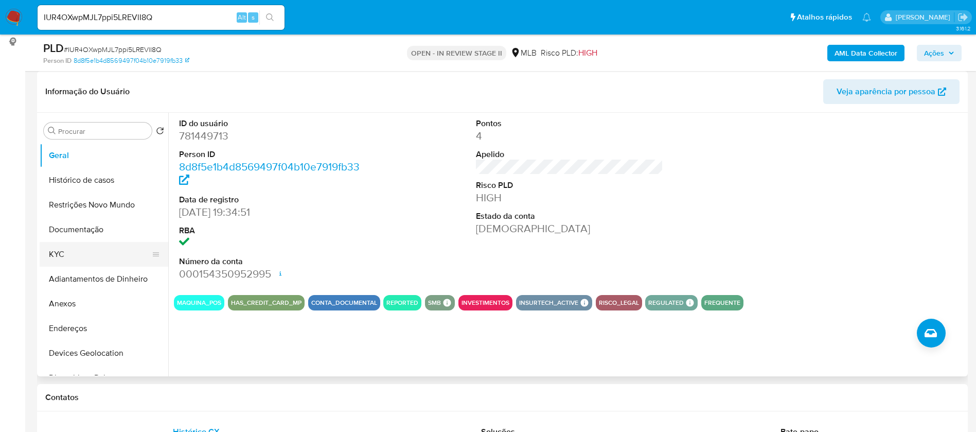
click at [64, 254] on button "KYC" at bounding box center [100, 254] width 120 height 25
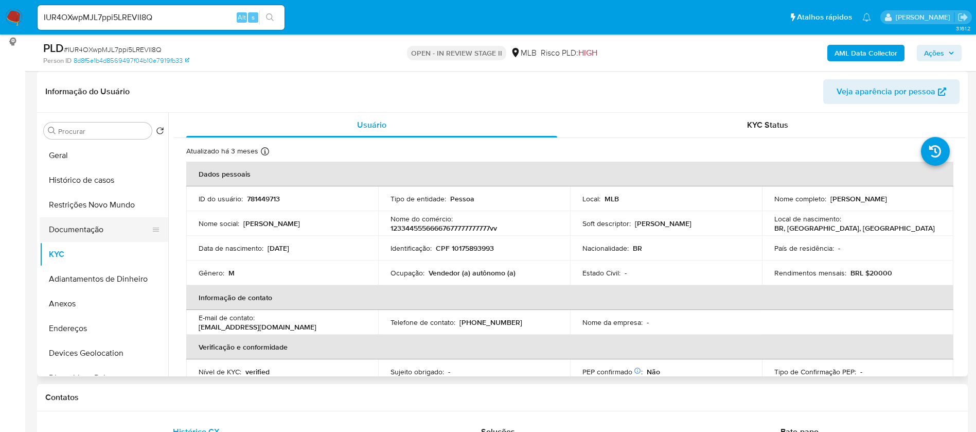
click at [91, 226] on button "Documentação" at bounding box center [100, 229] width 120 height 25
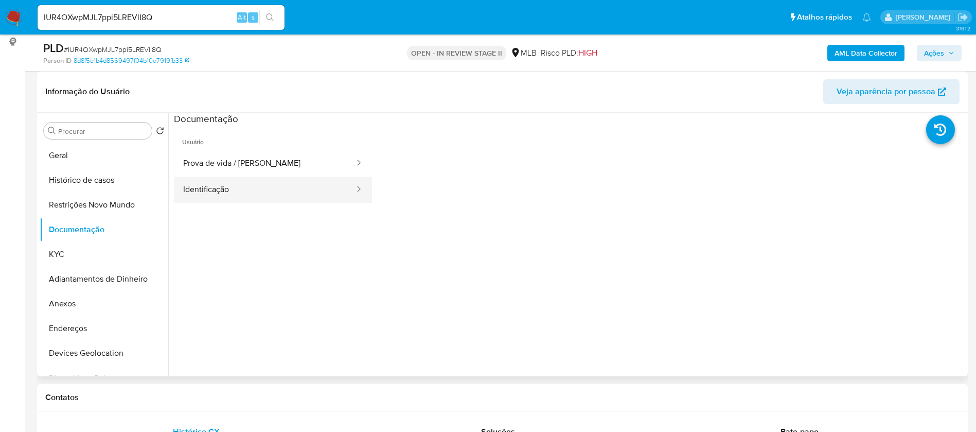
click at [240, 192] on button "Identificação" at bounding box center [265, 189] width 182 height 26
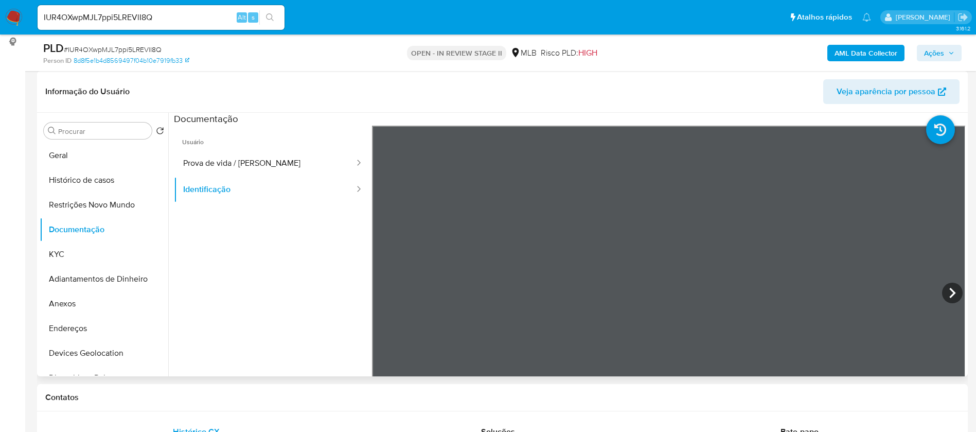
drag, startPoint x: 260, startPoint y: 159, endPoint x: 321, endPoint y: 100, distance: 84.0
click at [260, 158] on button "Prova de vida / Selfie" at bounding box center [265, 163] width 182 height 26
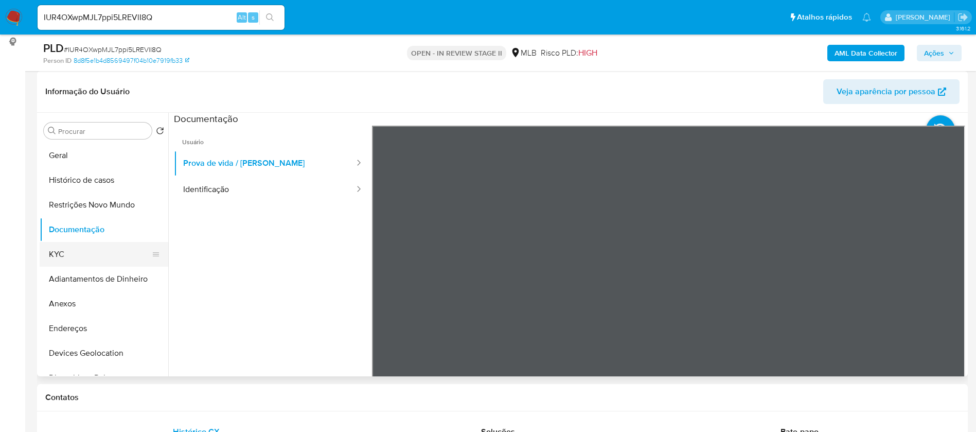
click at [64, 253] on button "KYC" at bounding box center [100, 254] width 120 height 25
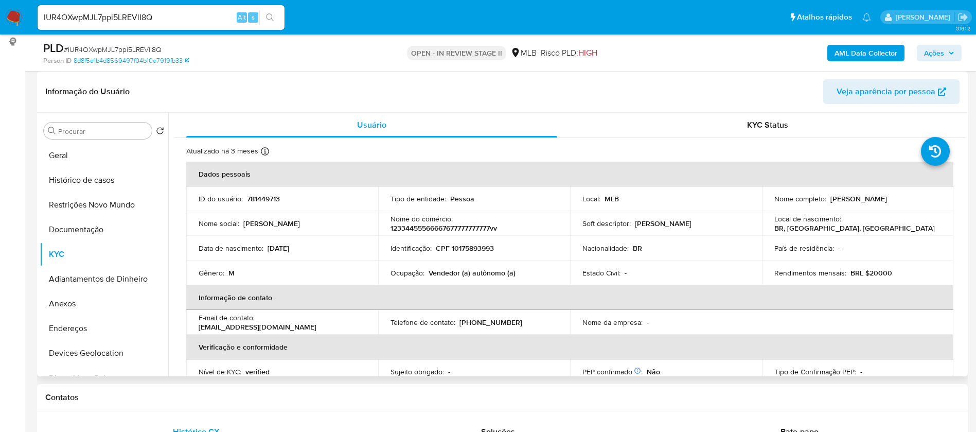
click at [468, 270] on p "Vendedor (a) autônomo (a)" at bounding box center [472, 272] width 87 height 9
click at [468, 269] on p "Vendedor (a) autônomo (a)" at bounding box center [472, 272] width 87 height 9
copy div "Ocupação : Vendedor (a) autônomo (a)"
click at [877, 49] on b "AML Data Collector" at bounding box center [865, 53] width 63 height 16
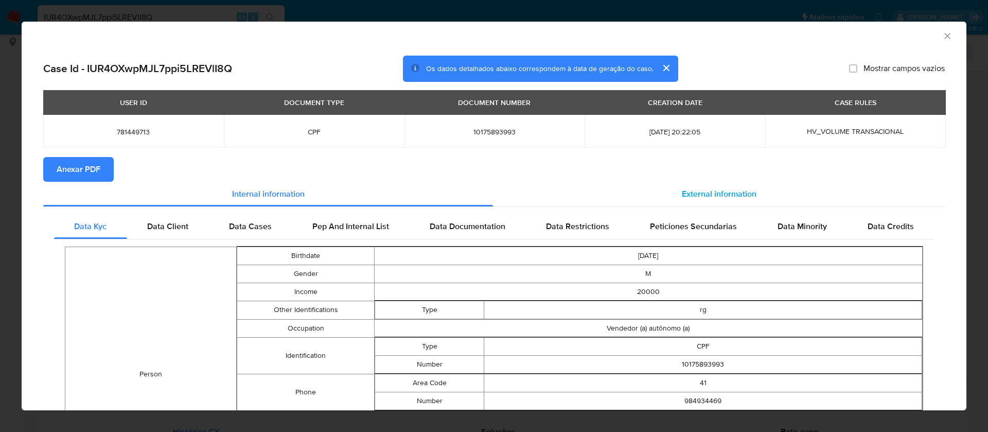
click at [705, 188] on span "External information" at bounding box center [719, 194] width 75 height 12
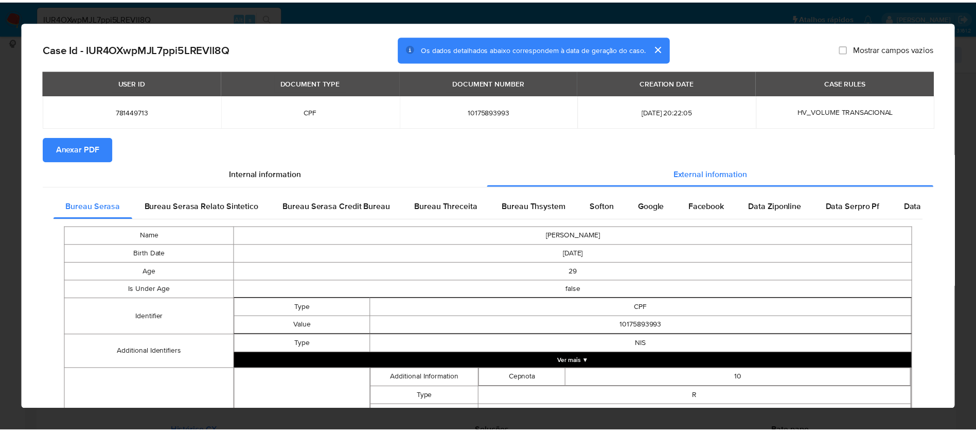
scroll to position [0, 0]
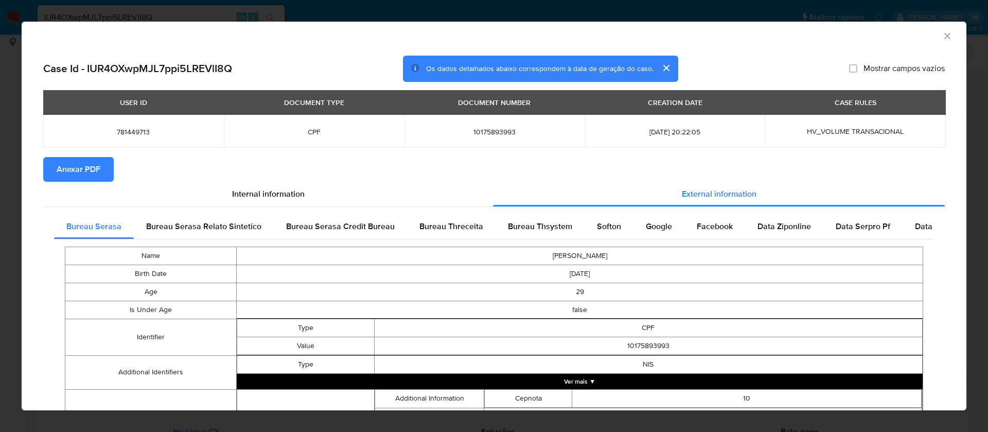
click at [86, 173] on span "Anexar PDF" at bounding box center [79, 169] width 44 height 23
click at [942, 35] on icon "Fechar a janela" at bounding box center [947, 36] width 10 height 10
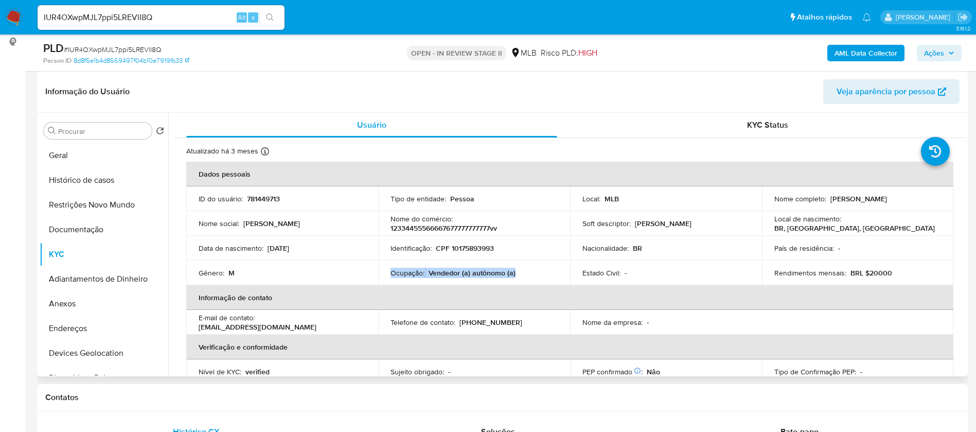
drag, startPoint x: 887, startPoint y: 199, endPoint x: 827, endPoint y: 197, distance: 60.2
click at [827, 197] on div "Nome completo : Jonas Altair da Cruz" at bounding box center [857, 198] width 167 height 9
copy p "Jonas Altair da Cruz"
click at [253, 200] on p "781449713" at bounding box center [263, 198] width 33 height 9
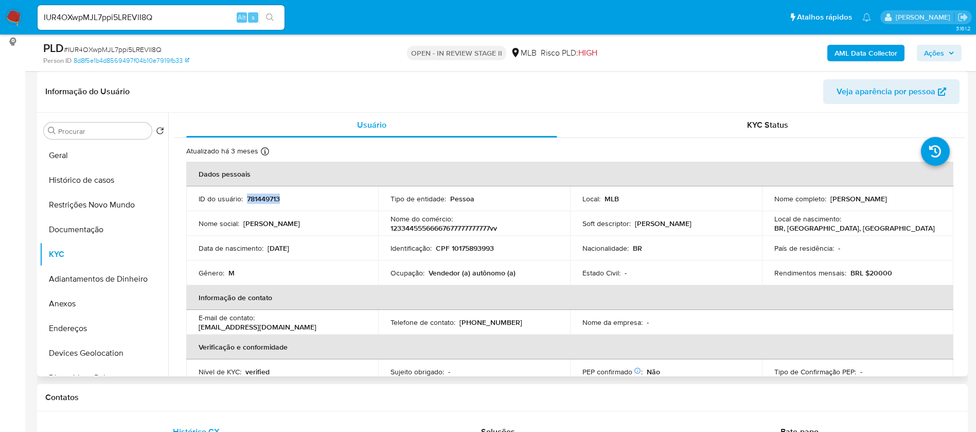
copy p "781449713"
click at [86, 143] on button "Geral" at bounding box center [100, 155] width 120 height 25
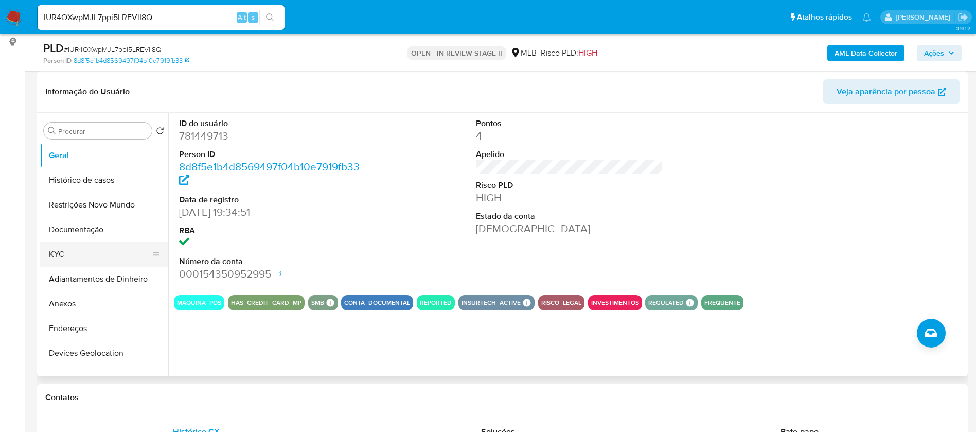
click at [91, 253] on button "KYC" at bounding box center [100, 254] width 120 height 25
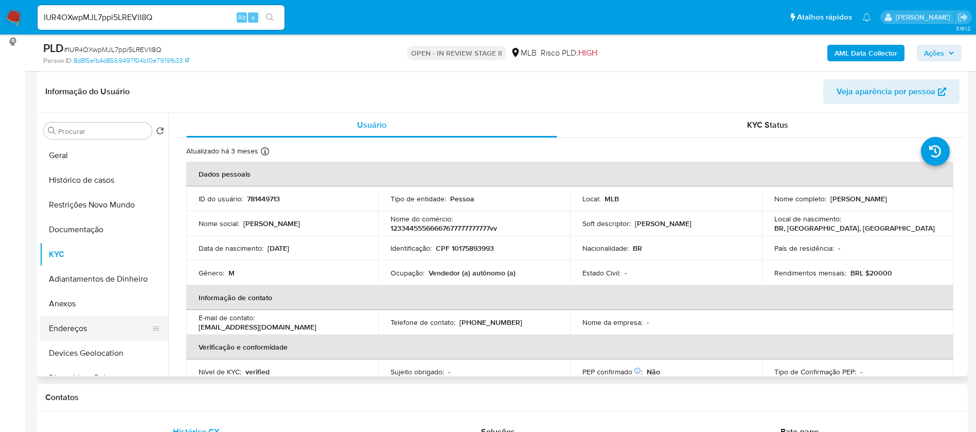
click at [105, 327] on button "Endereços" at bounding box center [100, 328] width 120 height 25
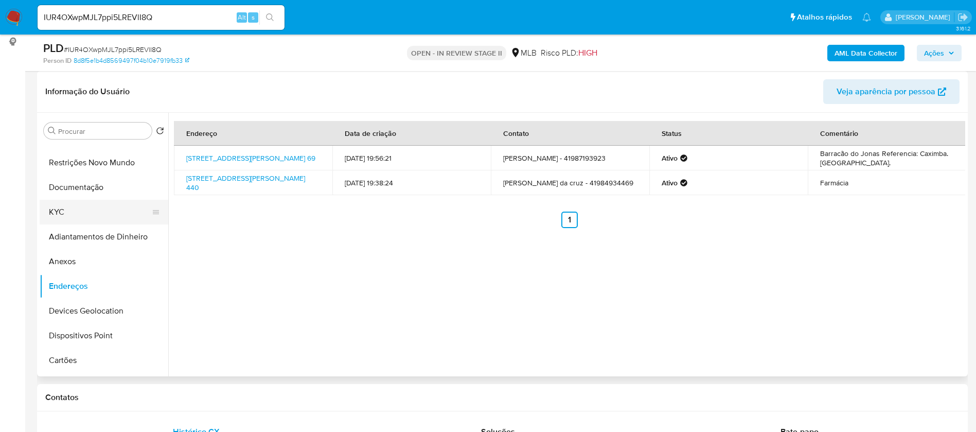
scroll to position [77, 0]
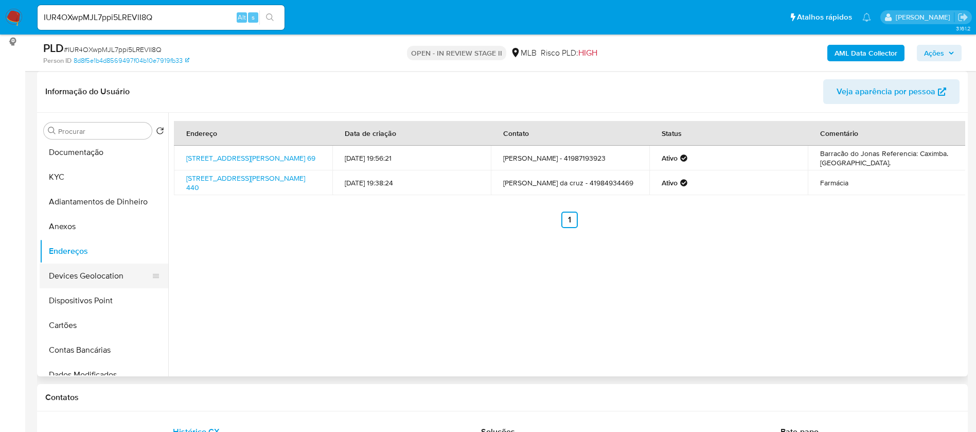
click at [98, 275] on button "Devices Geolocation" at bounding box center [100, 275] width 120 height 25
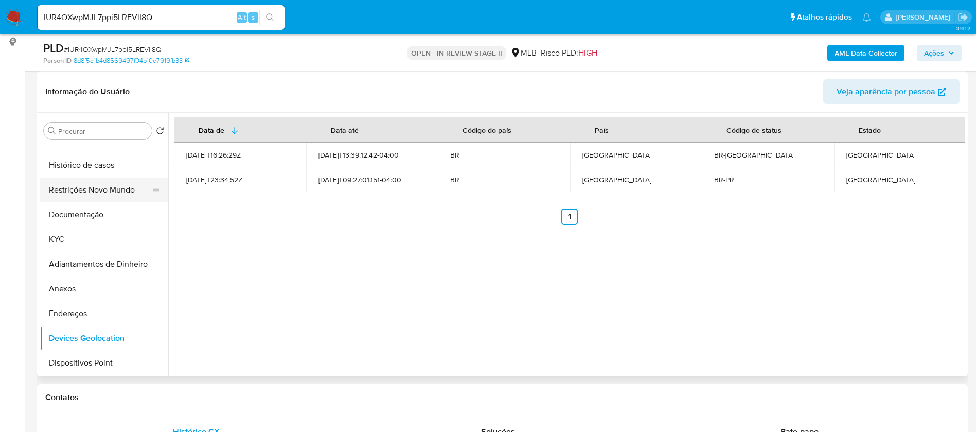
scroll to position [0, 0]
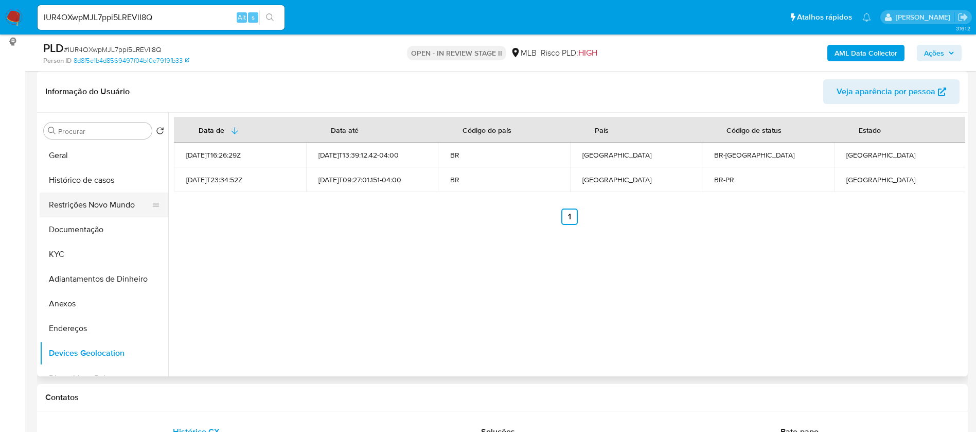
click at [91, 206] on button "Restrições Novo Mundo" at bounding box center [100, 204] width 120 height 25
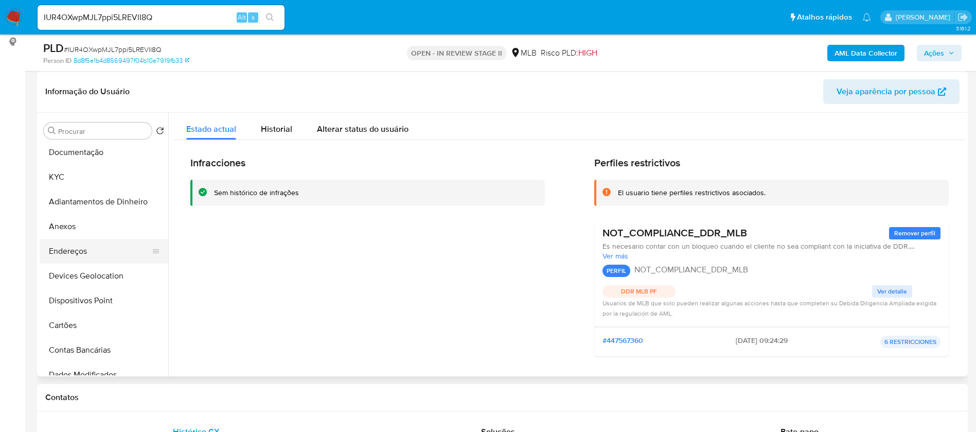
scroll to position [154, 0]
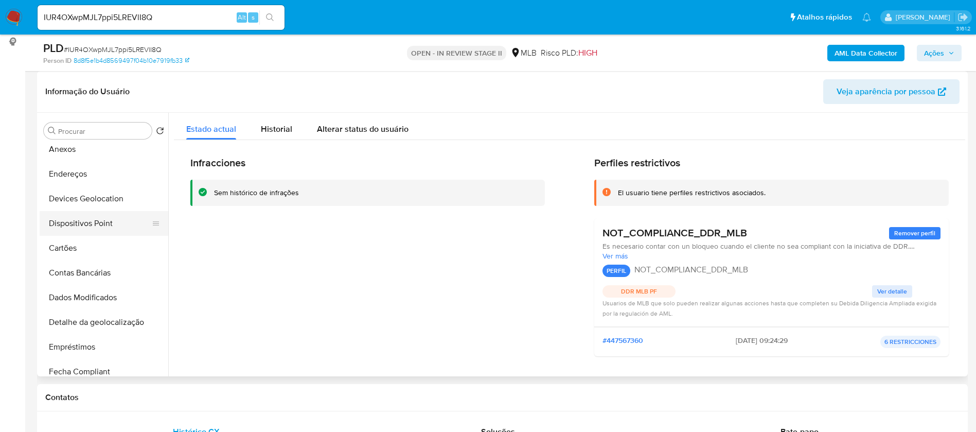
click at [111, 226] on button "Dispositivos Point" at bounding box center [100, 223] width 120 height 25
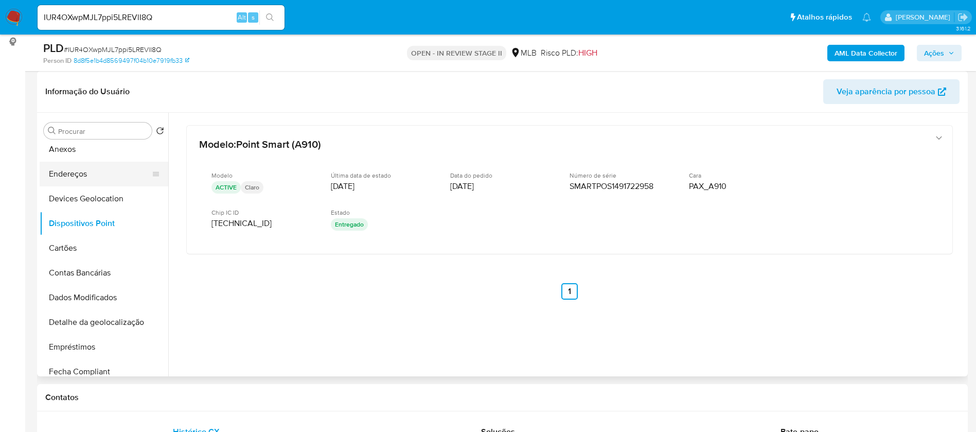
click at [119, 170] on button "Endereços" at bounding box center [100, 174] width 120 height 25
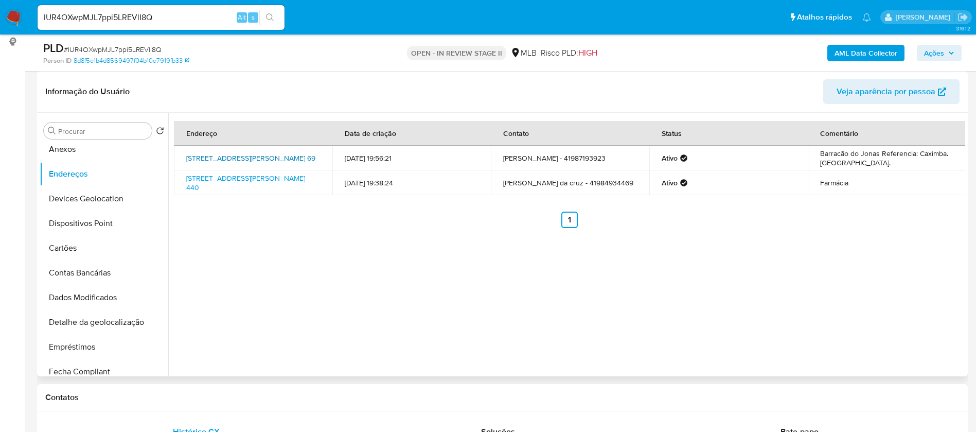
click at [297, 155] on link "Estrada Delegado Bruno De Almeida 69, Curitiba, Paraná, 81490524, Brasil 69" at bounding box center [250, 158] width 129 height 10
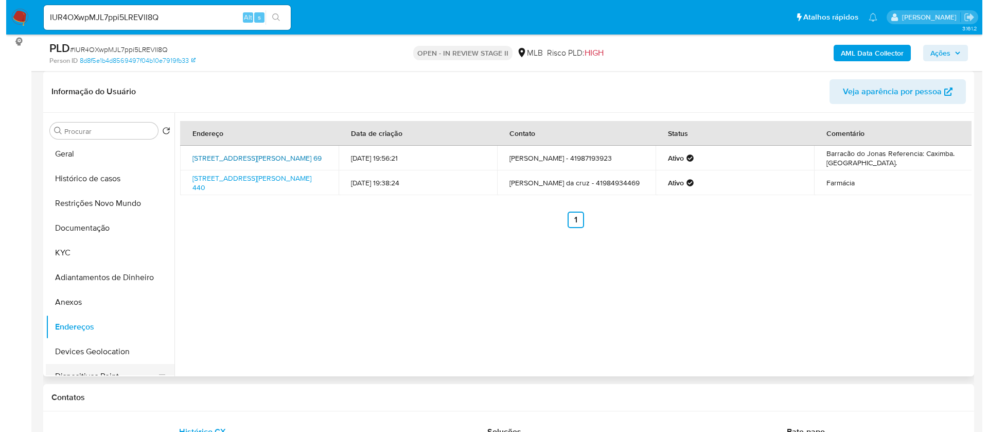
scroll to position [0, 0]
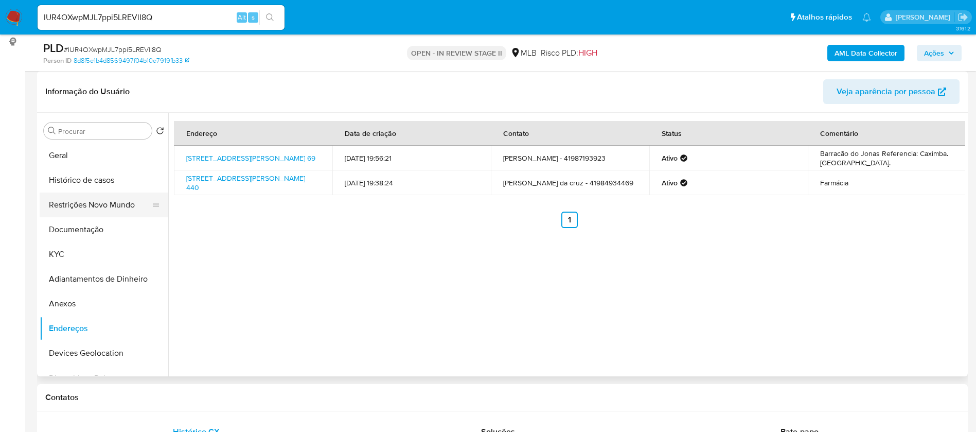
click at [86, 208] on button "Restrições Novo Mundo" at bounding box center [100, 204] width 120 height 25
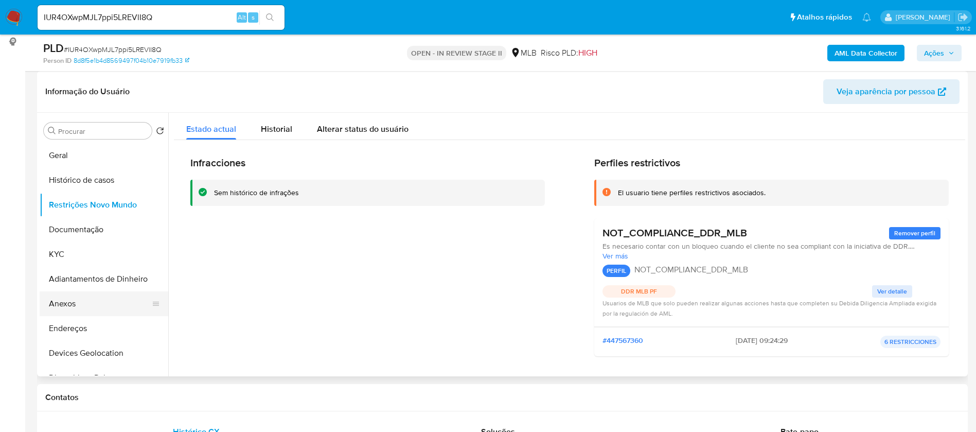
click at [81, 301] on button "Anexos" at bounding box center [100, 303] width 120 height 25
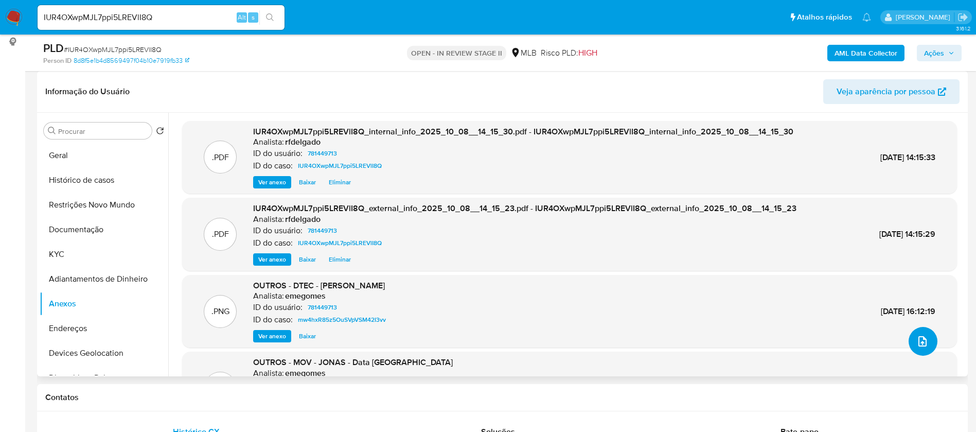
click at [916, 342] on icon "upload-file" at bounding box center [922, 341] width 12 height 12
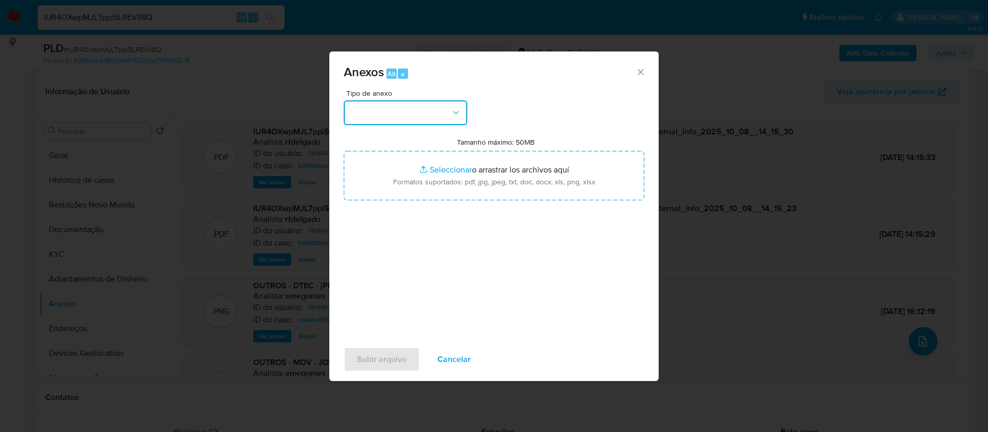
click at [443, 116] on button "button" at bounding box center [405, 112] width 123 height 25
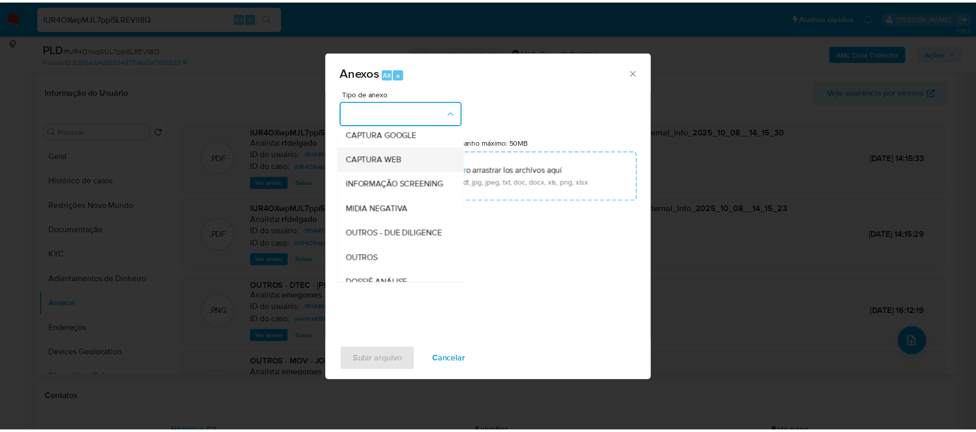
scroll to position [154, 0]
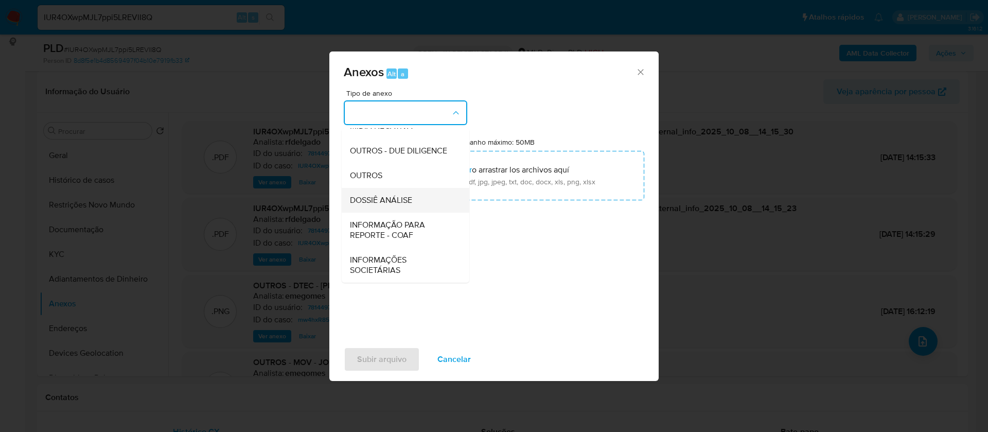
click at [406, 198] on span "DOSSIÊ ANÁLISE" at bounding box center [381, 200] width 62 height 10
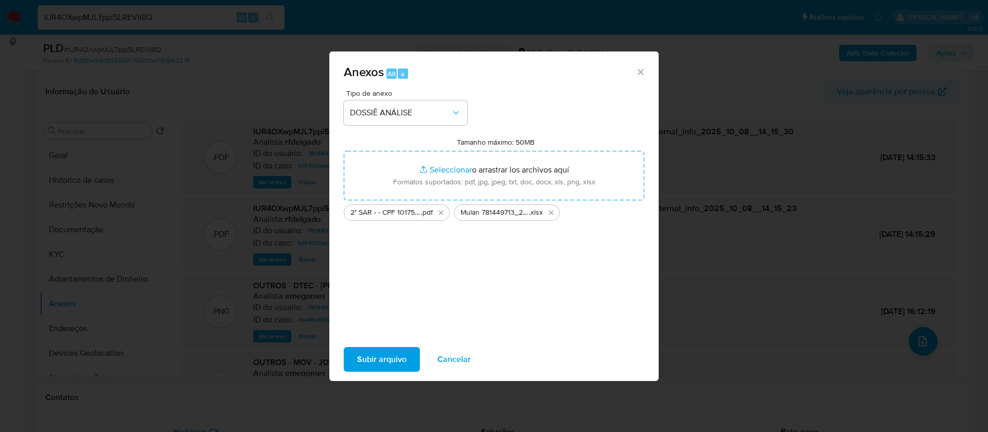
click at [376, 364] on span "Subir arquivo" at bounding box center [381, 359] width 49 height 23
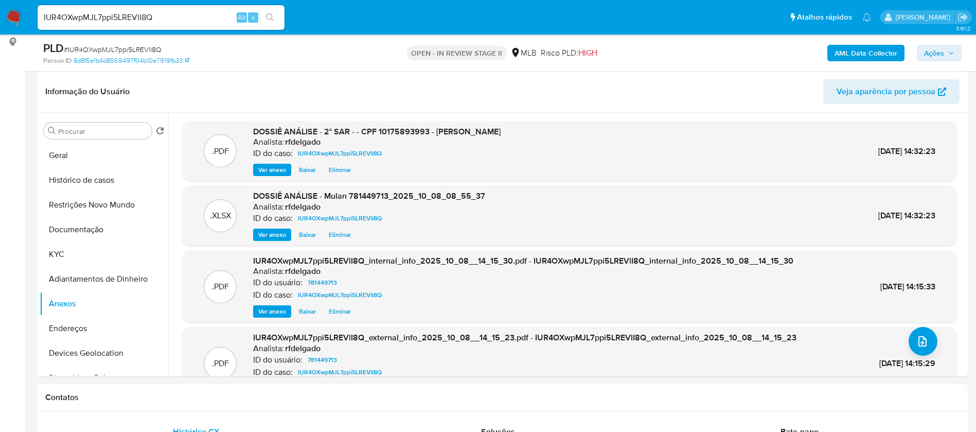
click at [941, 50] on span "Ações" at bounding box center [934, 53] width 20 height 16
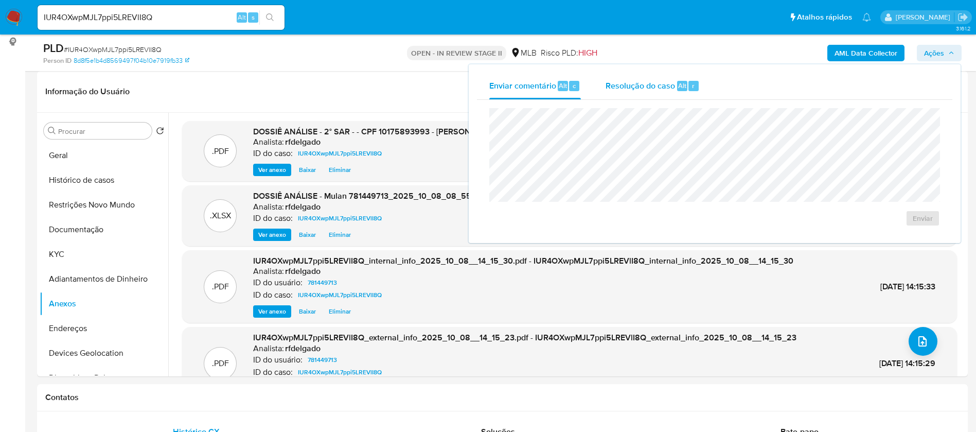
click at [673, 91] on div "Resolução do caso Alt r" at bounding box center [653, 86] width 94 height 27
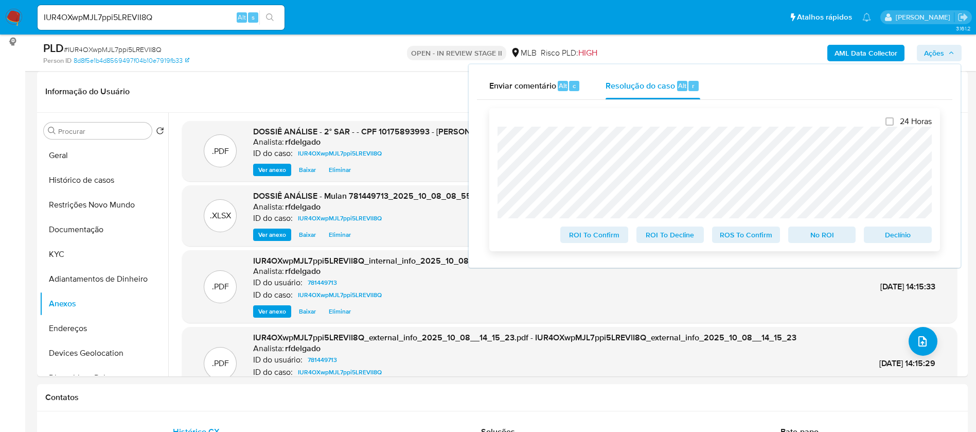
click at [922, 235] on span "Declínio" at bounding box center [898, 234] width 54 height 14
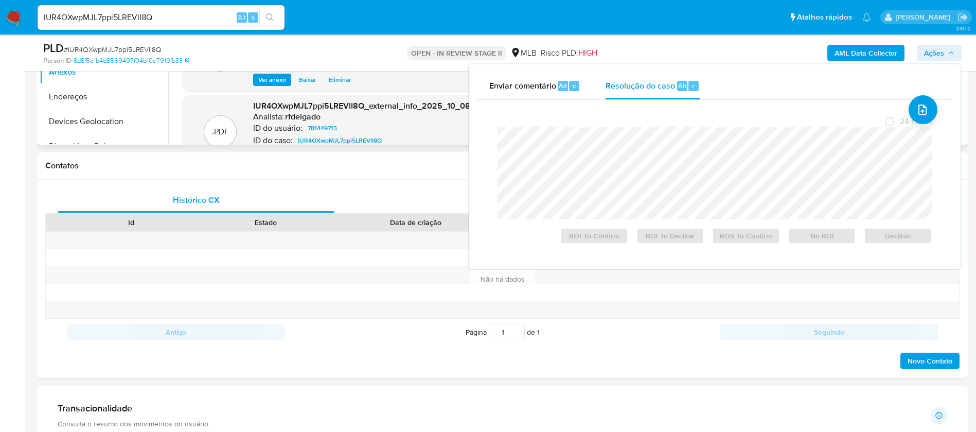
scroll to position [691, 0]
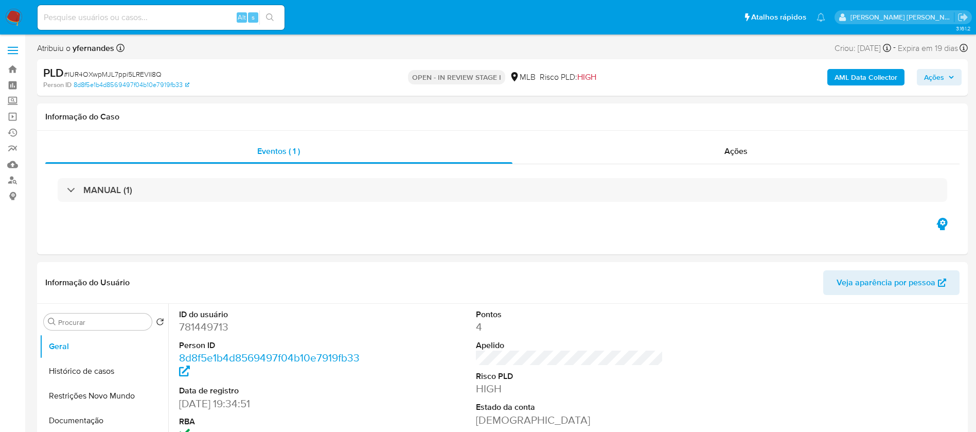
select select "10"
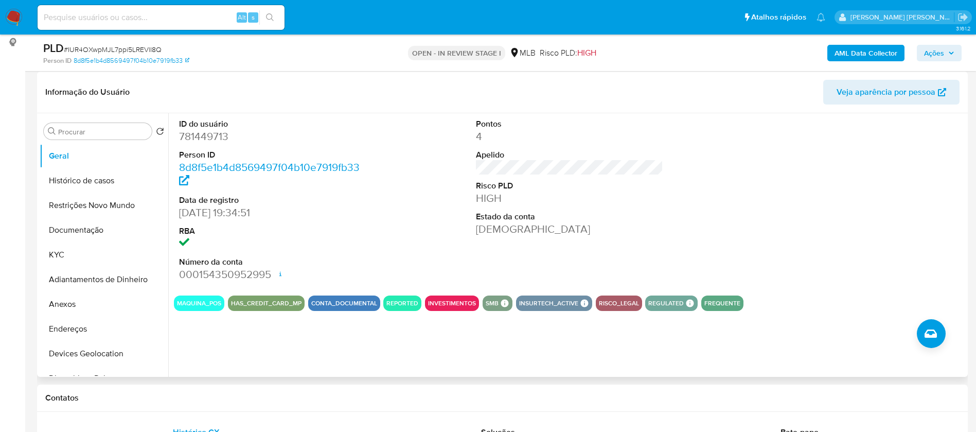
scroll to position [154, 0]
click at [102, 305] on button "Anexos" at bounding box center [100, 303] width 120 height 25
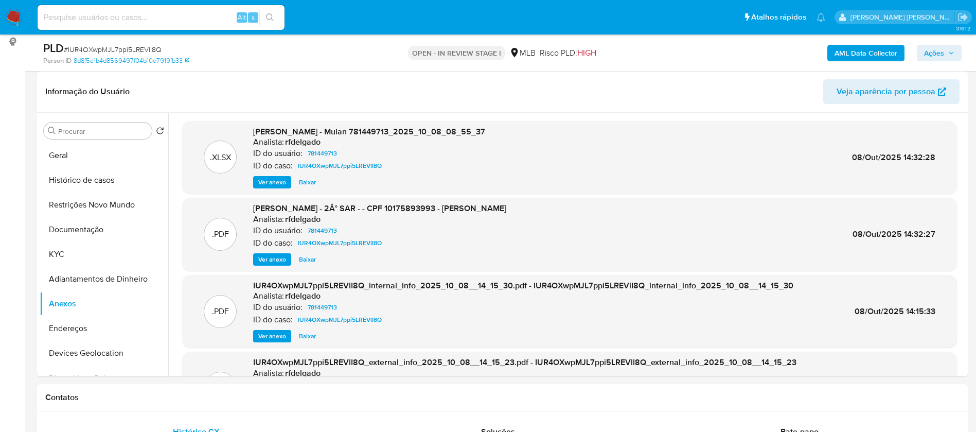
click at [938, 51] on span "Ações" at bounding box center [934, 53] width 20 height 16
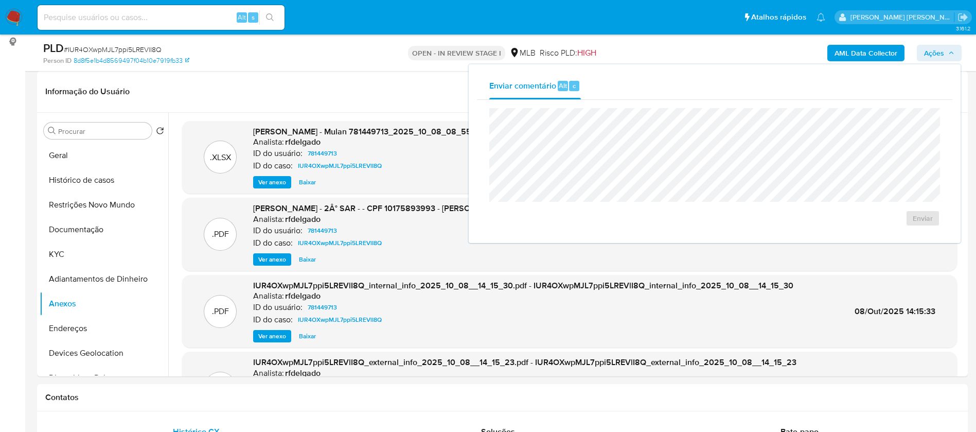
scroll to position [0, 0]
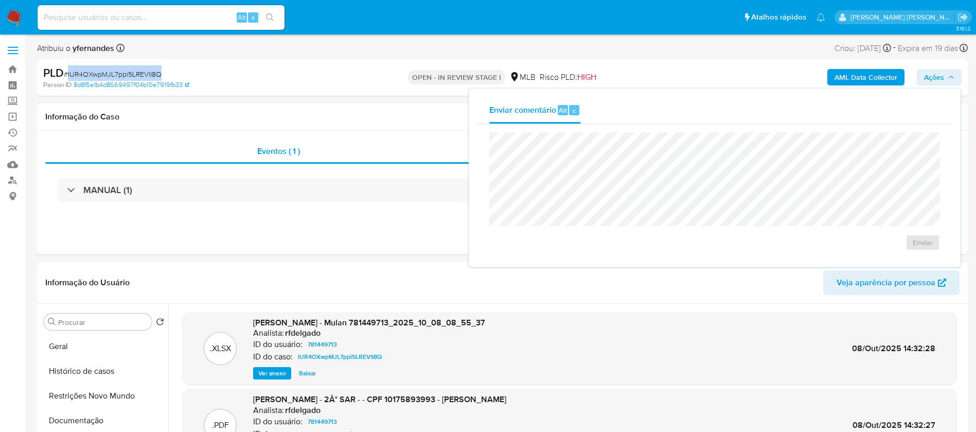
drag, startPoint x: 163, startPoint y: 72, endPoint x: 68, endPoint y: 75, distance: 94.7
click at [68, 75] on div "PLD # IUR4OXwpMJL7ppi5LREVlI8Q" at bounding box center [194, 72] width 303 height 15
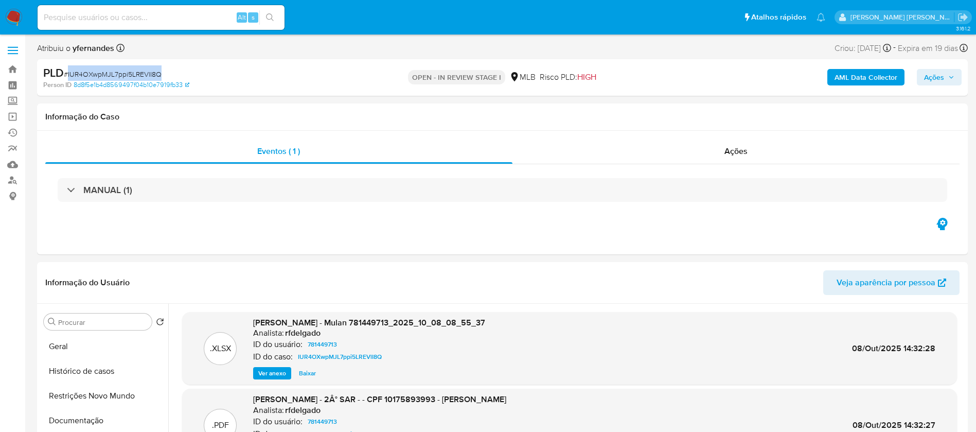
copy span "IUR4OXwpMJL7ppi5LREVlI8Q"
click at [12, 11] on img at bounding box center [13, 17] width 17 height 17
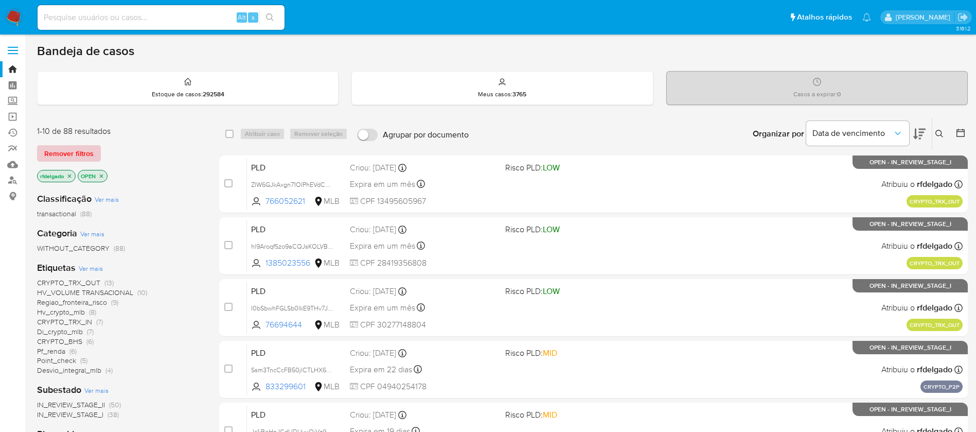
click at [90, 152] on span "Remover filtros" at bounding box center [68, 153] width 49 height 14
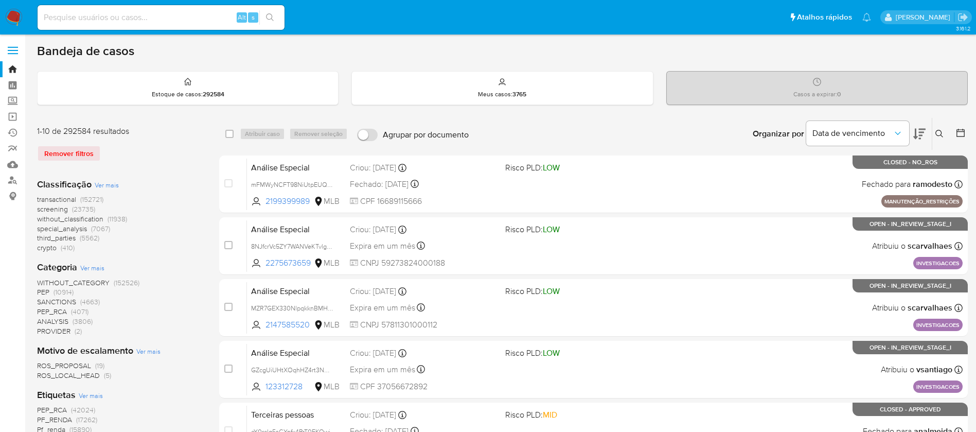
click at [939, 133] on icon at bounding box center [939, 134] width 8 height 8
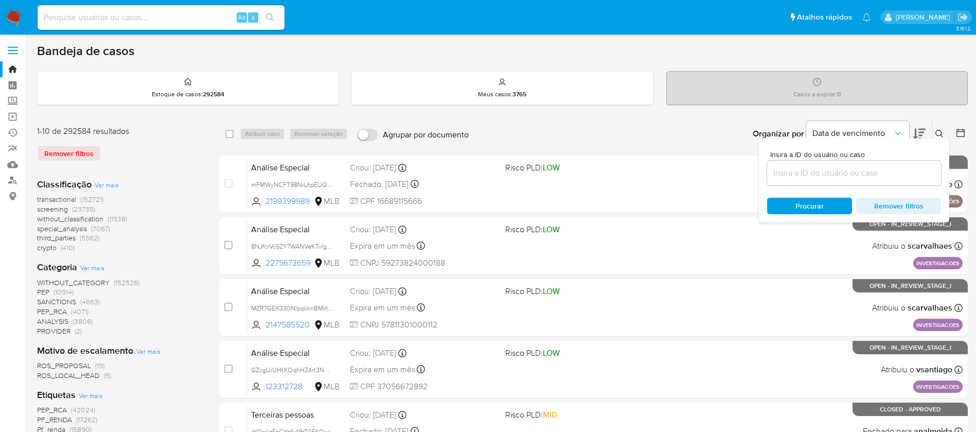
click at [822, 169] on input at bounding box center [854, 172] width 174 height 13
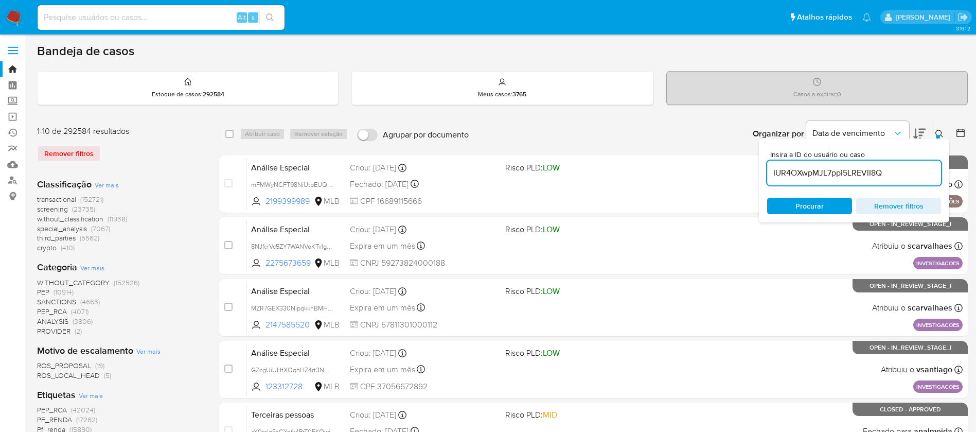
type input "IUR4OXwpMJL7ppi5LREVlI8Q"
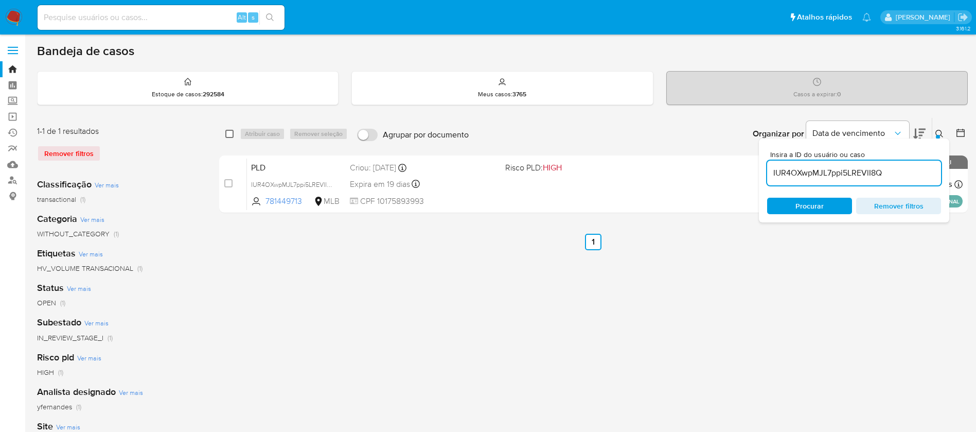
click at [232, 134] on input "checkbox" at bounding box center [229, 134] width 8 height 8
checkbox input "true"
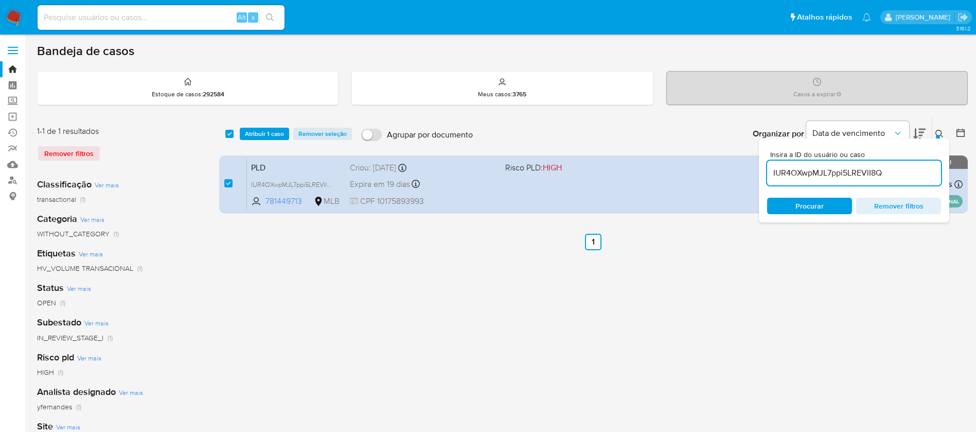
click at [804, 325] on div "select-all-cases-checkbox Atribuir 1 caso Remover seleção Agrupar por documento…" at bounding box center [593, 343] width 749 height 452
click at [264, 132] on span "Atribuir 1 caso" at bounding box center [264, 134] width 39 height 10
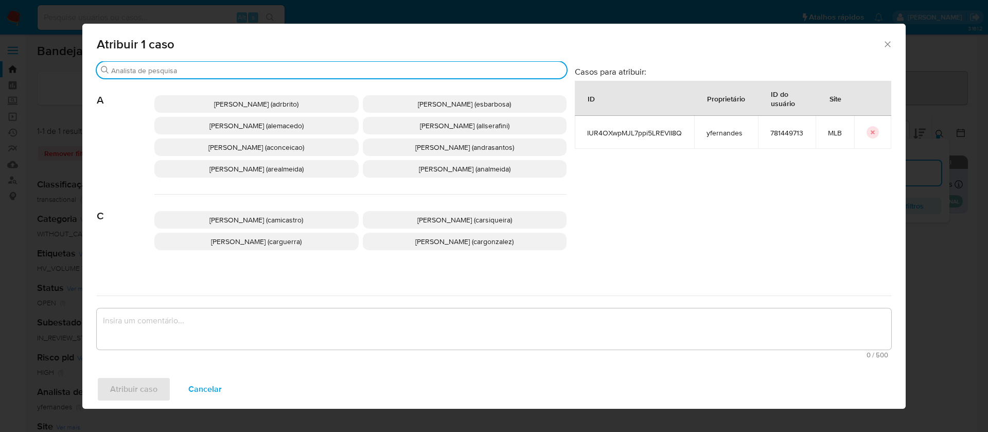
click at [355, 69] on input "Buscar" at bounding box center [336, 70] width 451 height 9
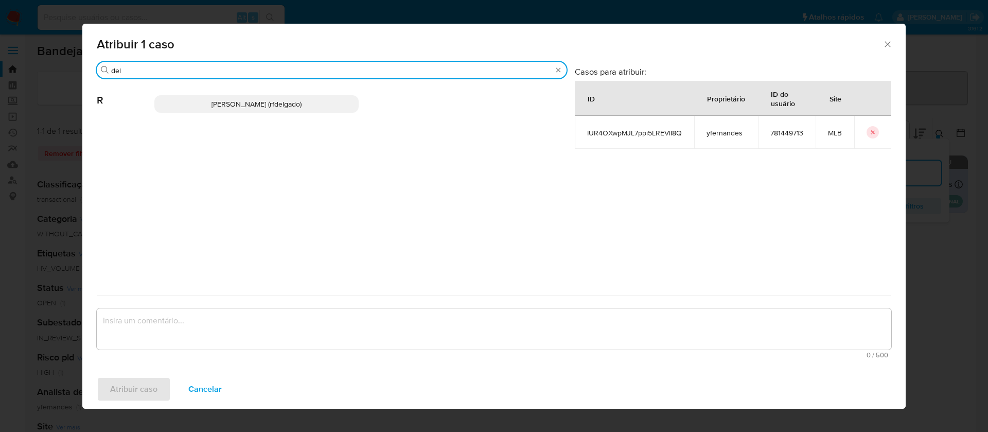
type input "del"
click at [237, 104] on span "Renata De Freitas Delgado (rfdelgado)" at bounding box center [256, 104] width 90 height 10
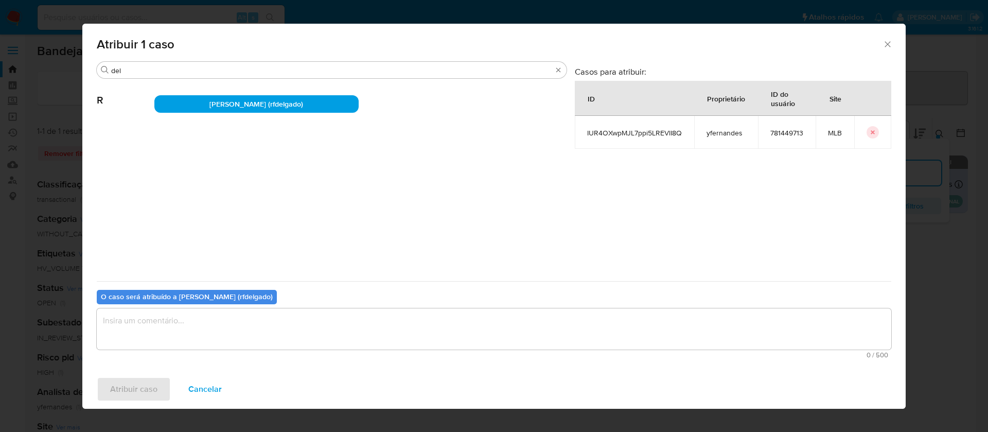
click at [507, 333] on textarea "assign-modal" at bounding box center [494, 328] width 794 height 41
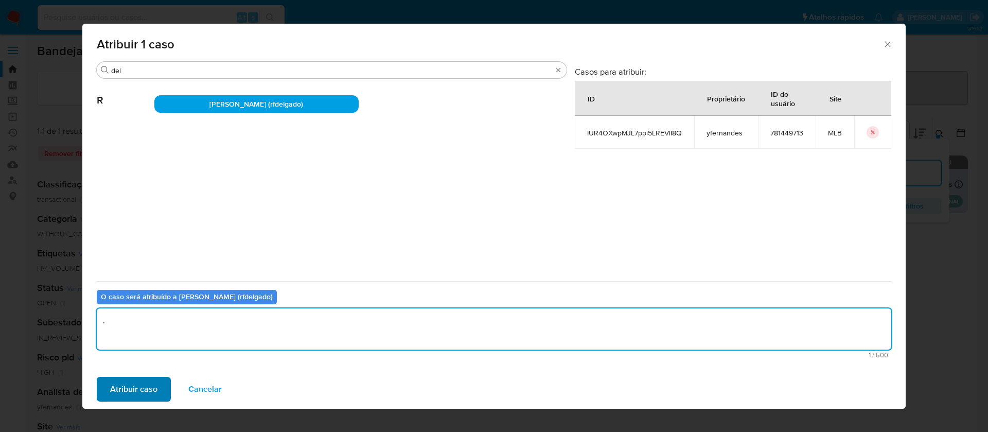
type textarea "."
click at [140, 388] on span "Atribuir caso" at bounding box center [133, 389] width 47 height 23
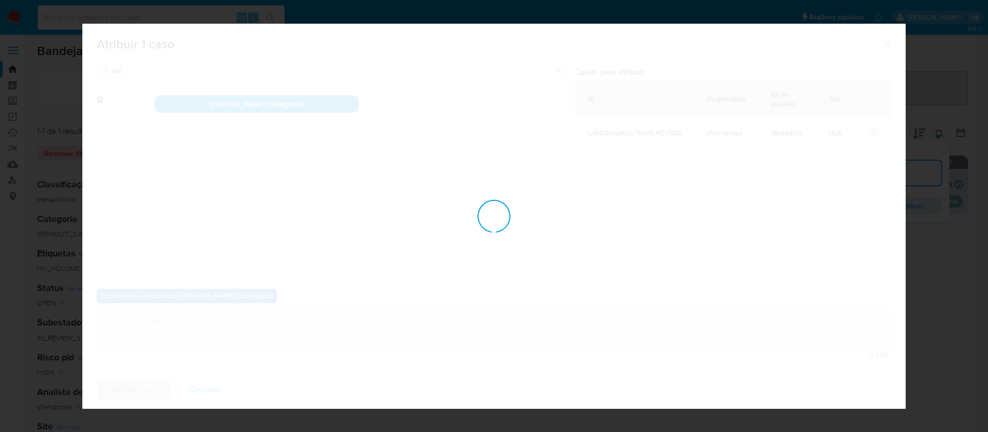
checkbox input "false"
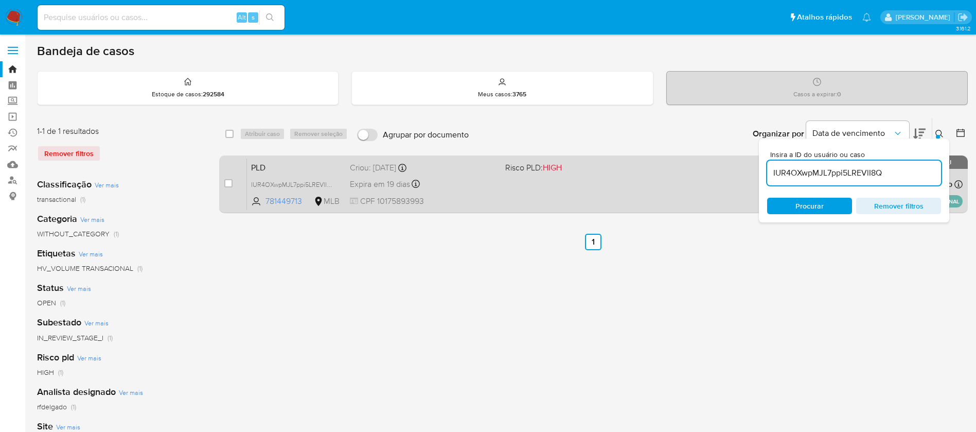
click at [592, 208] on div "PLD IUR4OXwpMJL7ppi5LREVlI8Q 781449713 MLB Risco PLD: HIGH Criou: 12/09/2025 Cr…" at bounding box center [605, 184] width 716 height 52
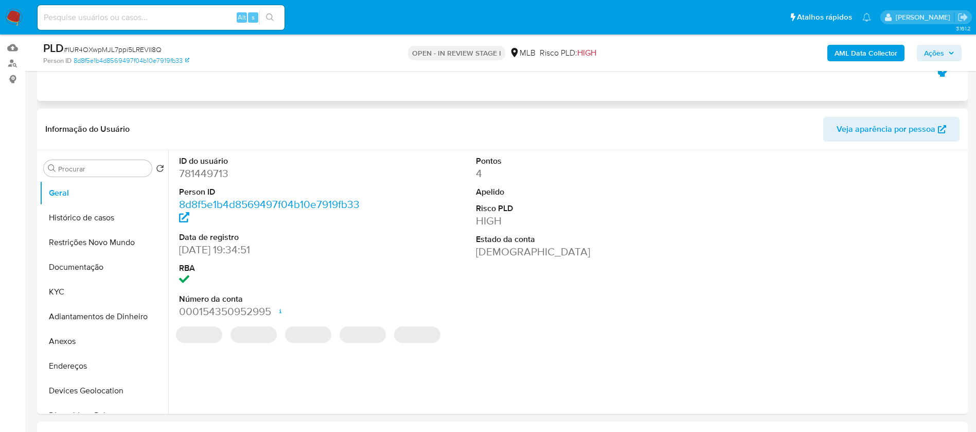
scroll to position [232, 0]
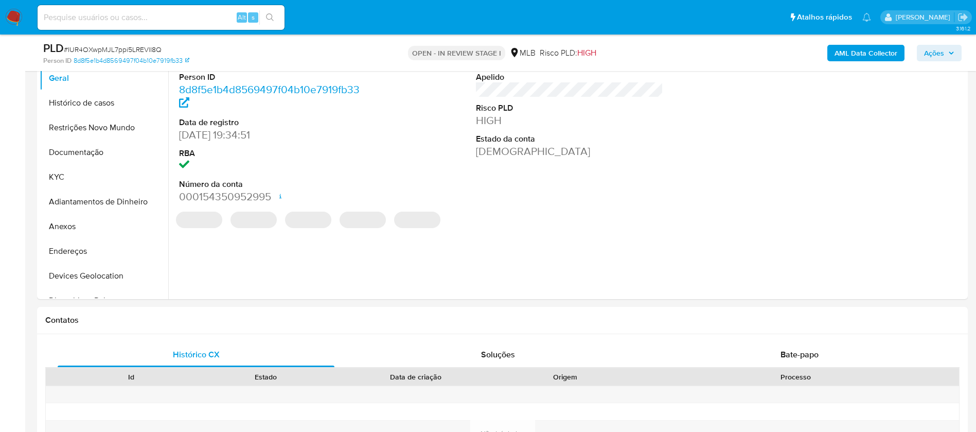
select select "10"
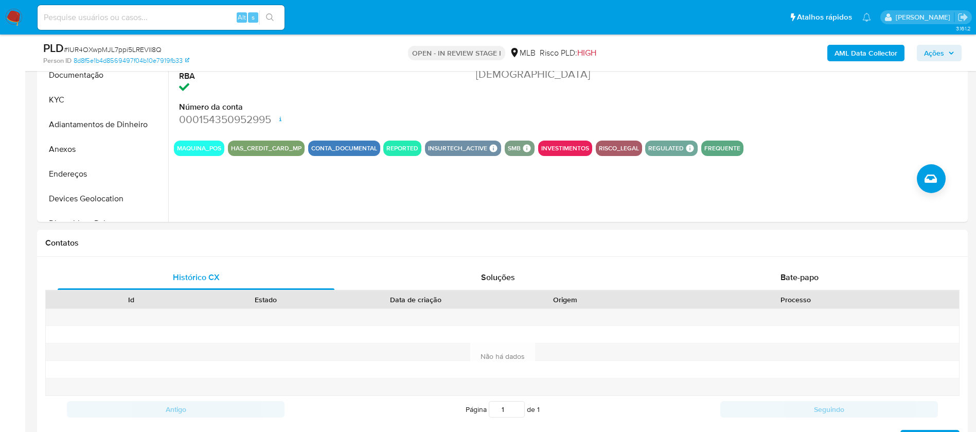
scroll to position [77, 0]
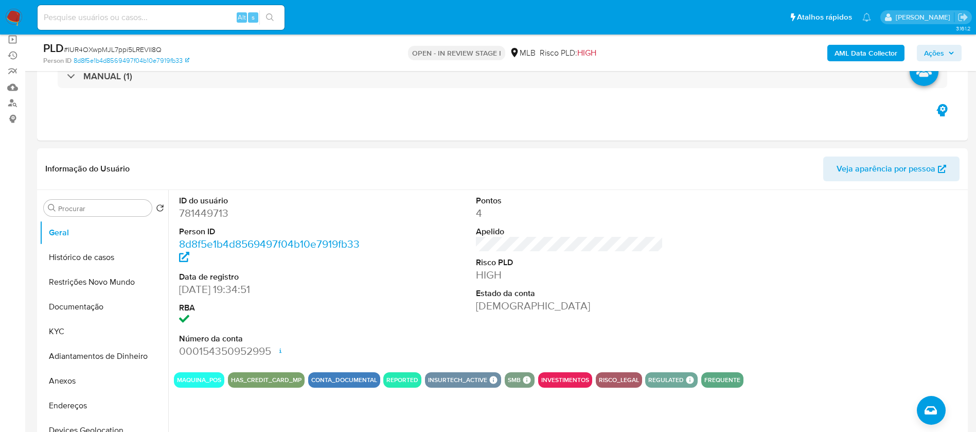
click at [948, 53] on span "Ações" at bounding box center [939, 53] width 30 height 14
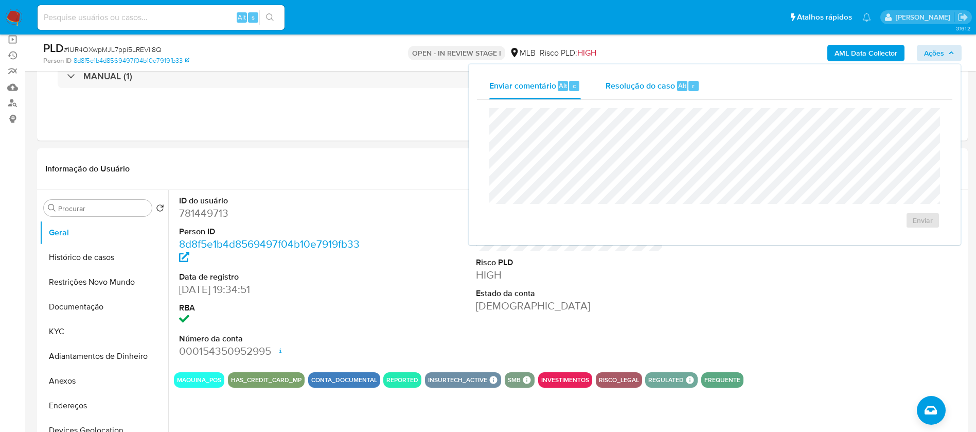
click at [649, 83] on span "Resolução do caso" at bounding box center [640, 85] width 69 height 12
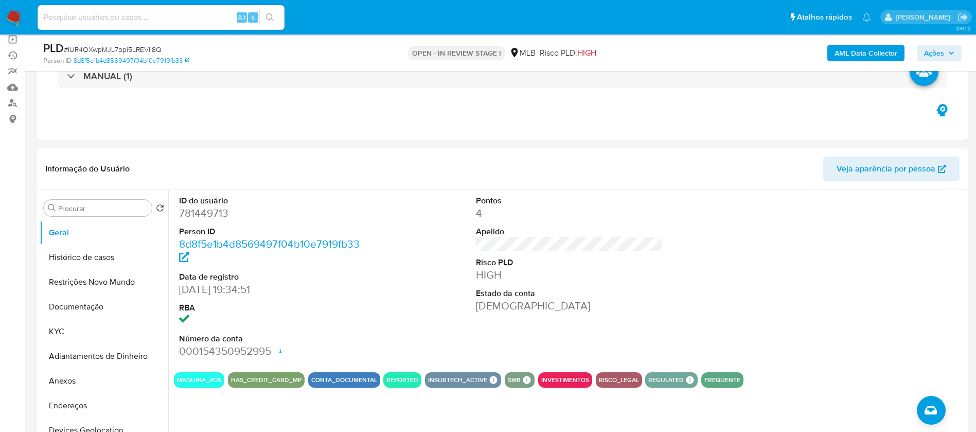
click at [936, 54] on span "Ações" at bounding box center [934, 53] width 20 height 16
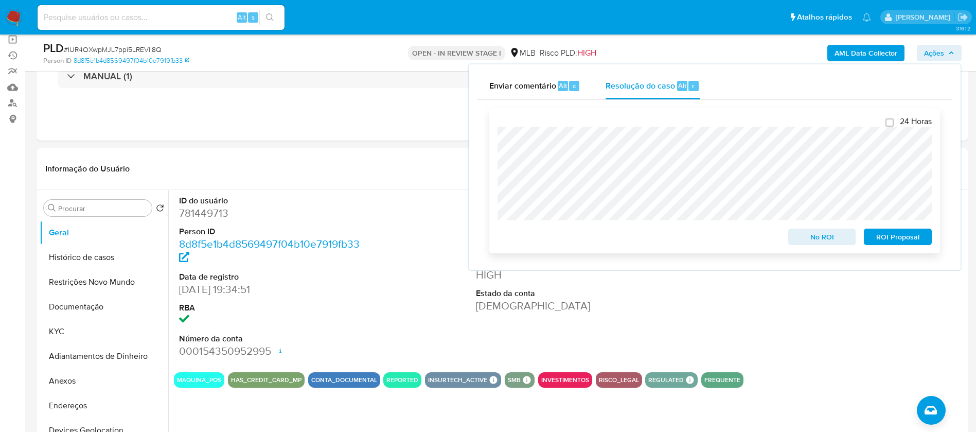
click at [902, 235] on span "ROI Proposal" at bounding box center [898, 236] width 54 height 14
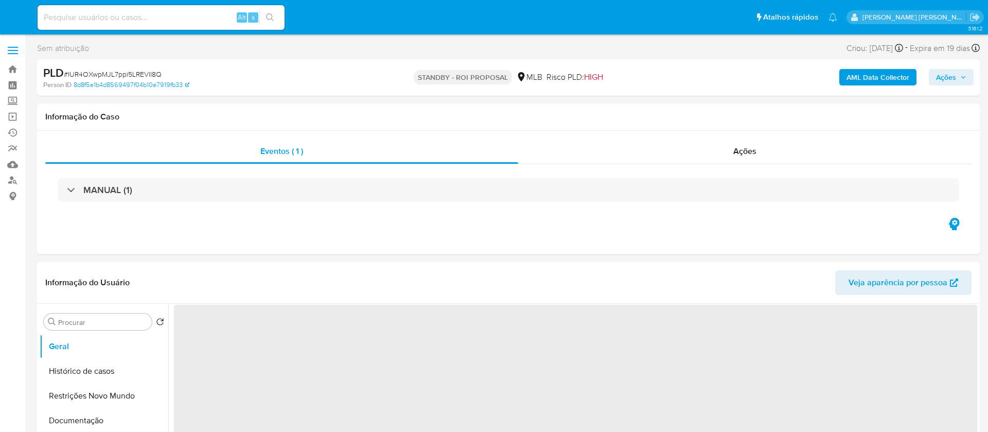
select select "10"
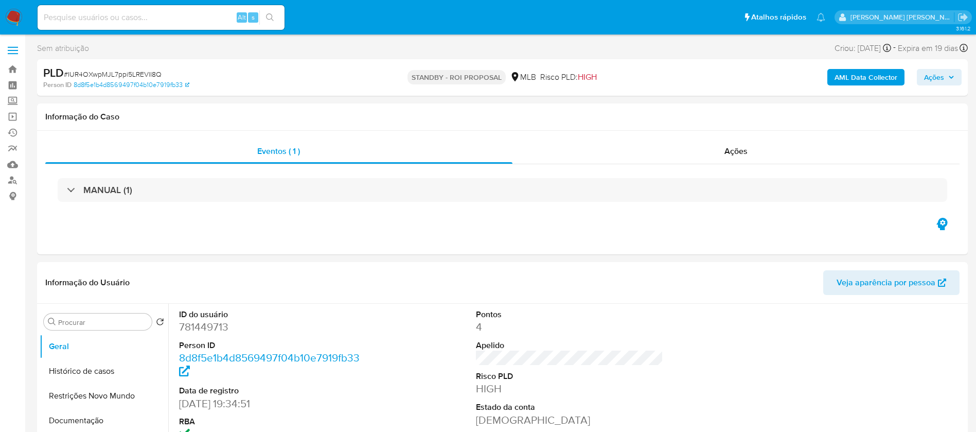
click at [11, 15] on img at bounding box center [13, 17] width 17 height 17
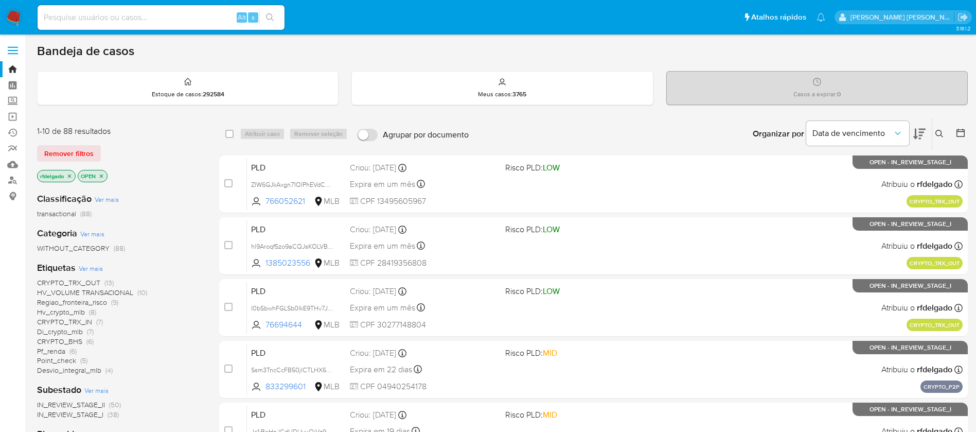
drag, startPoint x: 135, startPoint y: 20, endPoint x: 177, endPoint y: 17, distance: 42.3
click at [135, 19] on input at bounding box center [161, 17] width 247 height 13
paste input "8T2Q39m6ArYOailh0R6z8l5W"
type input "8T2Q39m6ArYOailh0R6z8l5W"
click at [268, 17] on icon "search-icon" at bounding box center [270, 17] width 8 height 8
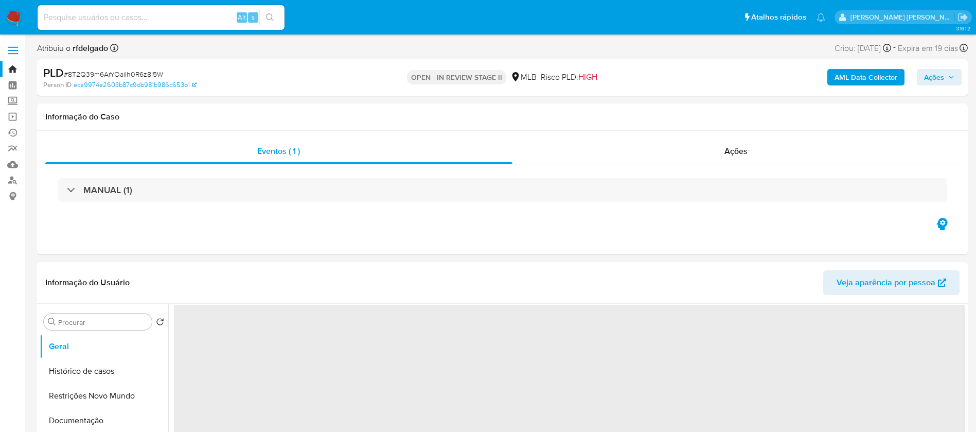
select select "10"
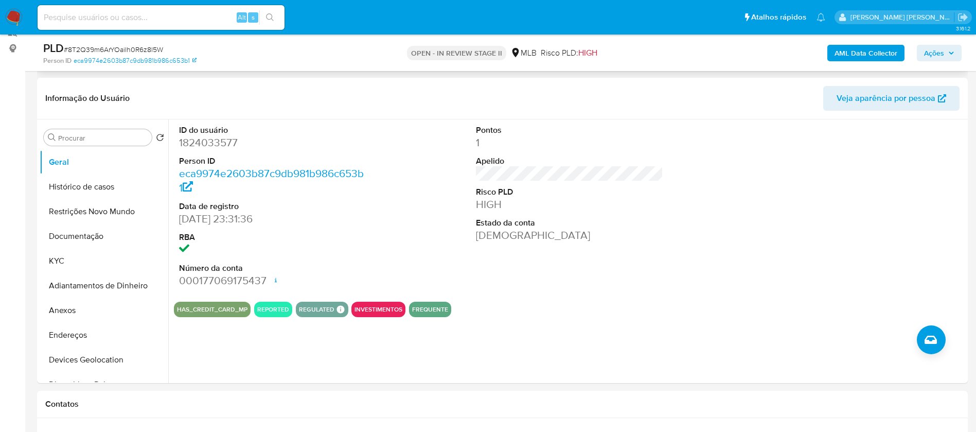
scroll to position [154, 0]
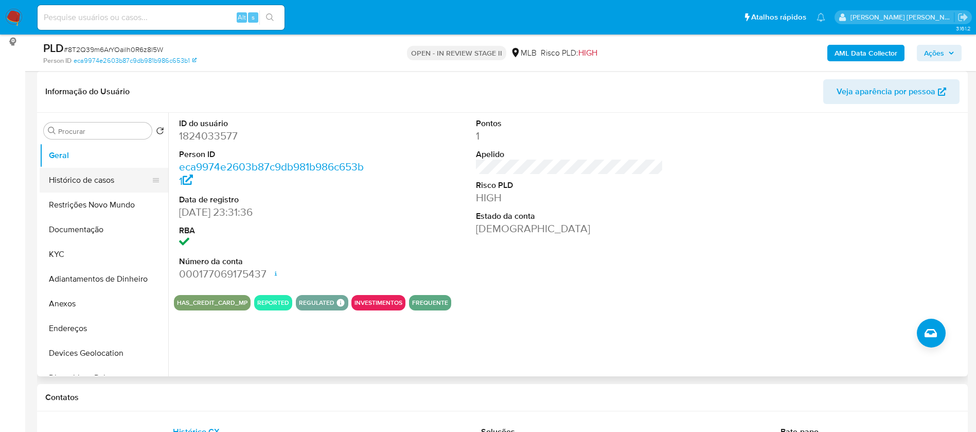
click at [67, 183] on button "Histórico de casos" at bounding box center [100, 180] width 120 height 25
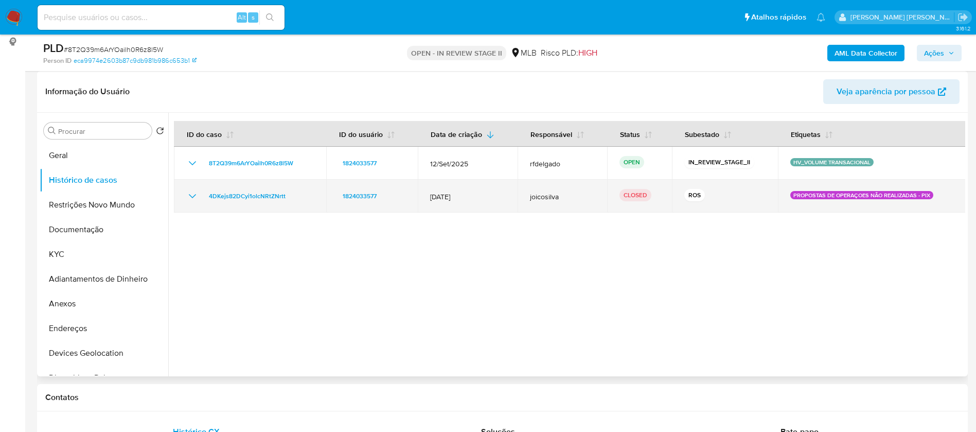
click at [189, 195] on icon "Mostrar/Ocultar" at bounding box center [192, 196] width 12 height 12
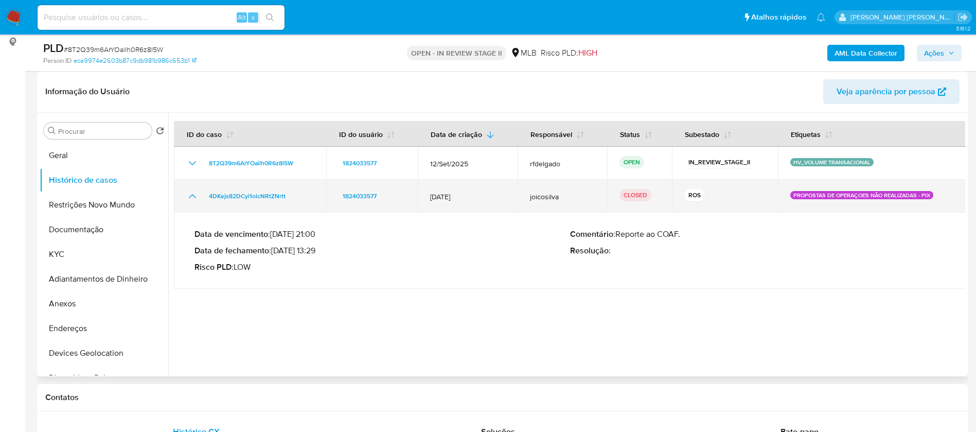
click at [189, 195] on icon "Mostrar/Ocultar" at bounding box center [192, 196] width 12 height 12
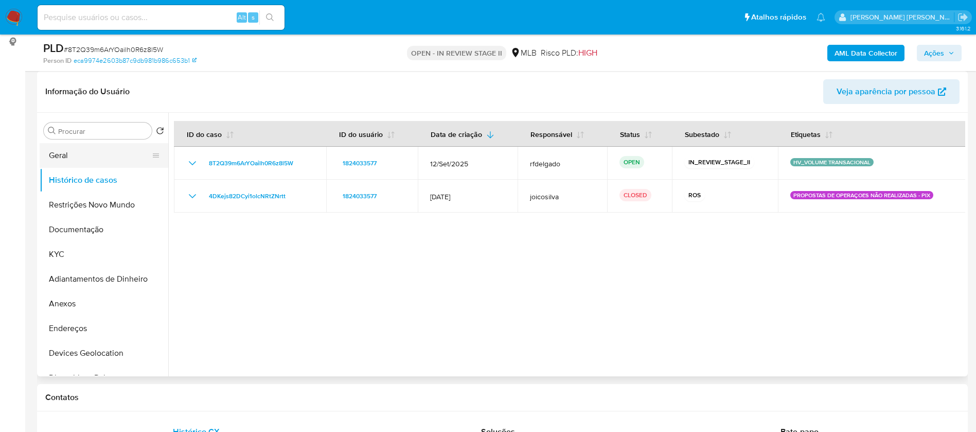
click at [52, 152] on button "Geral" at bounding box center [100, 155] width 120 height 25
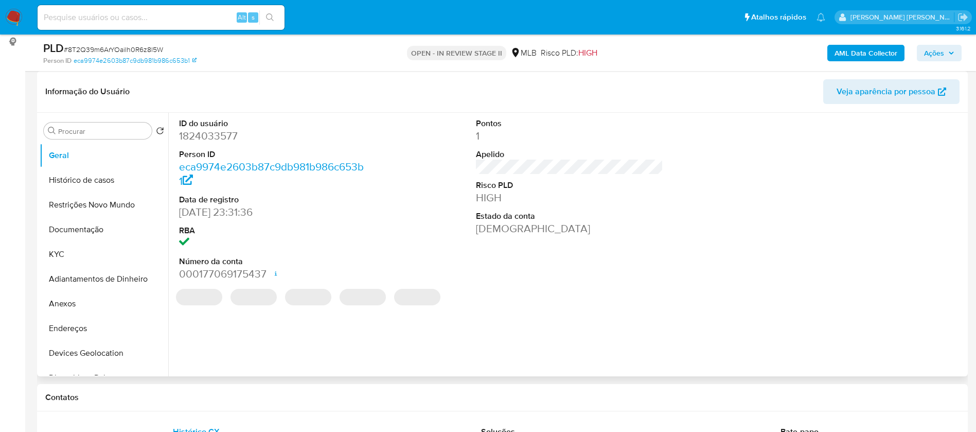
click at [212, 134] on dd "1824033577" at bounding box center [273, 136] width 188 height 14
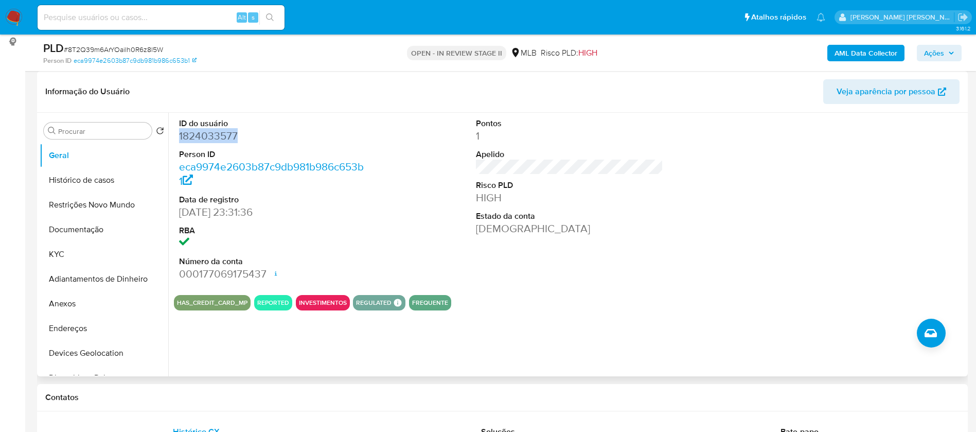
copy dd "1824033577"
